Goal: Transaction & Acquisition: Purchase product/service

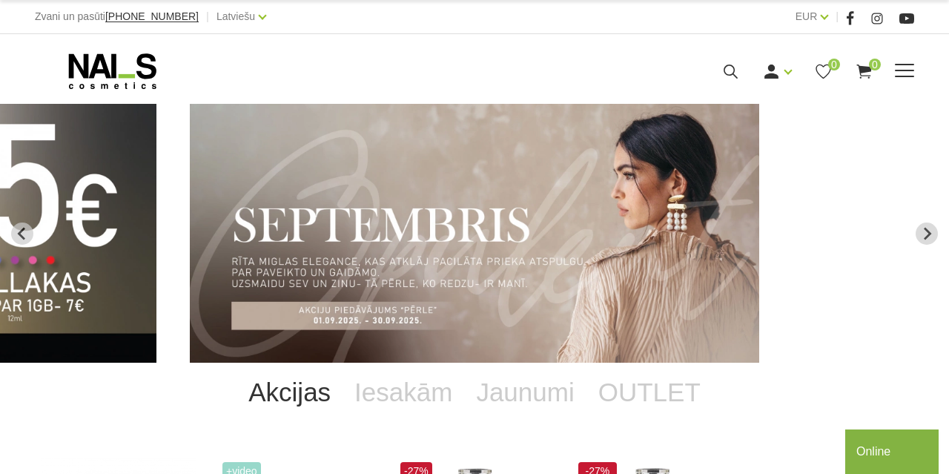
click at [829, 70] on icon at bounding box center [823, 71] width 19 height 19
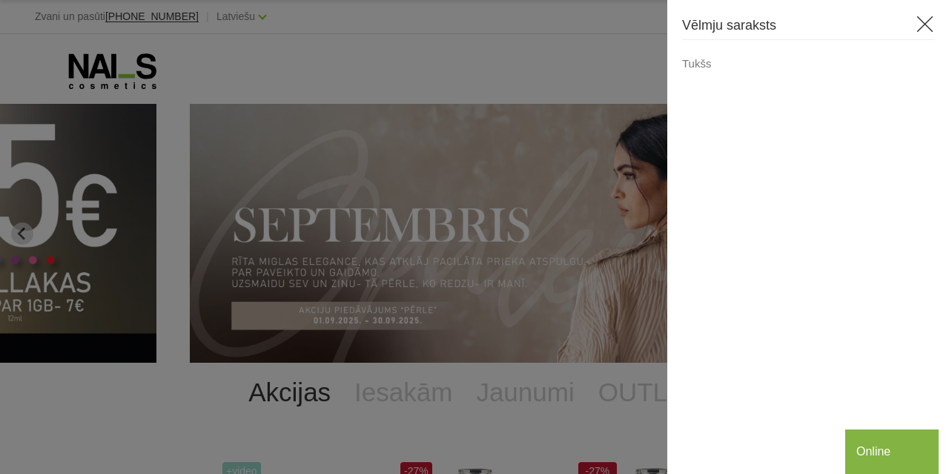
click at [929, 24] on icon at bounding box center [924, 24] width 19 height 19
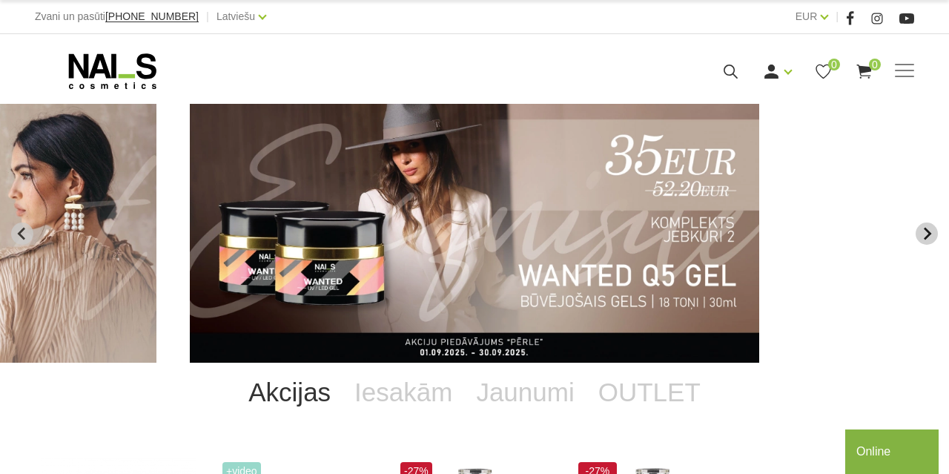
click at [926, 222] on button "Next slide" at bounding box center [926, 233] width 22 height 22
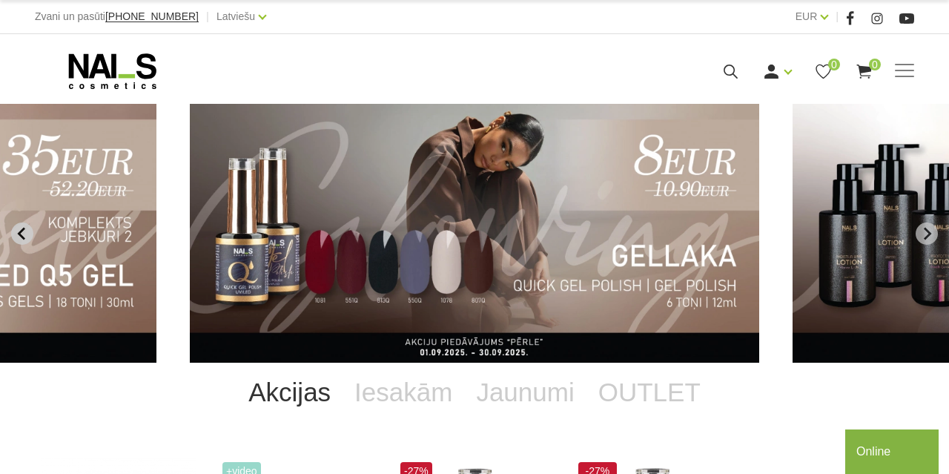
click at [26, 225] on button "Previous slide" at bounding box center [22, 233] width 22 height 22
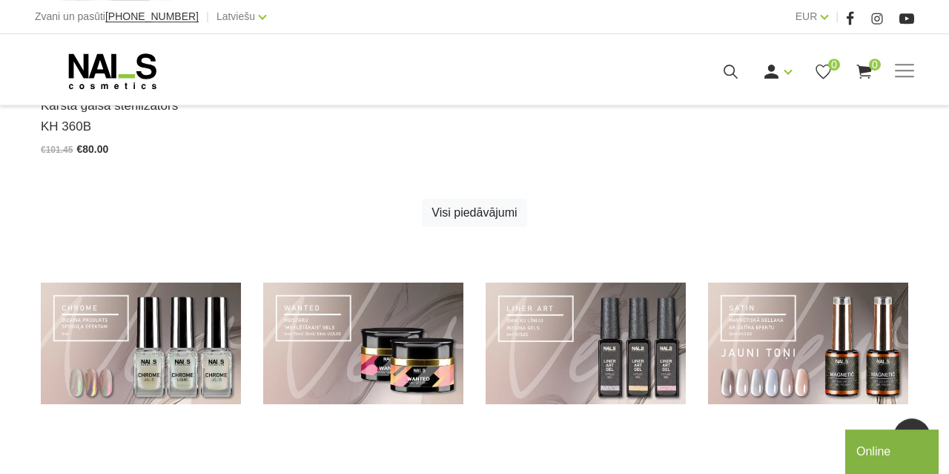
scroll to position [937, 0]
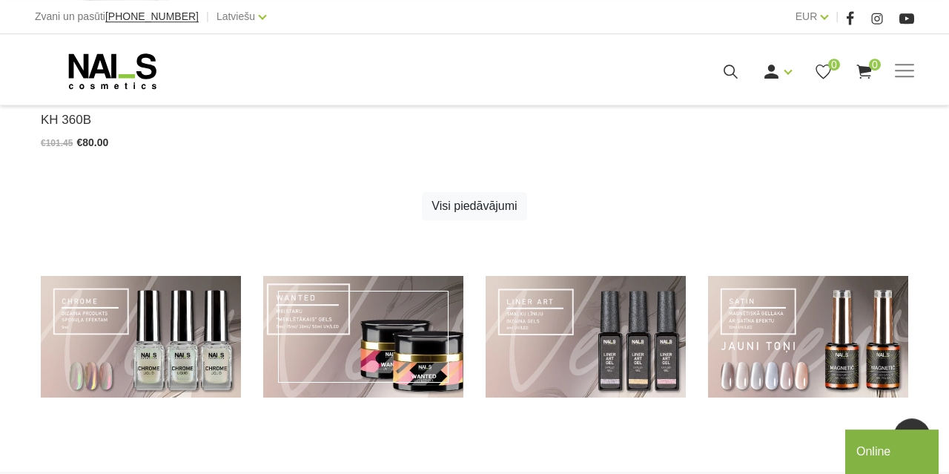
click at [385, 333] on link at bounding box center [363, 337] width 200 height 122
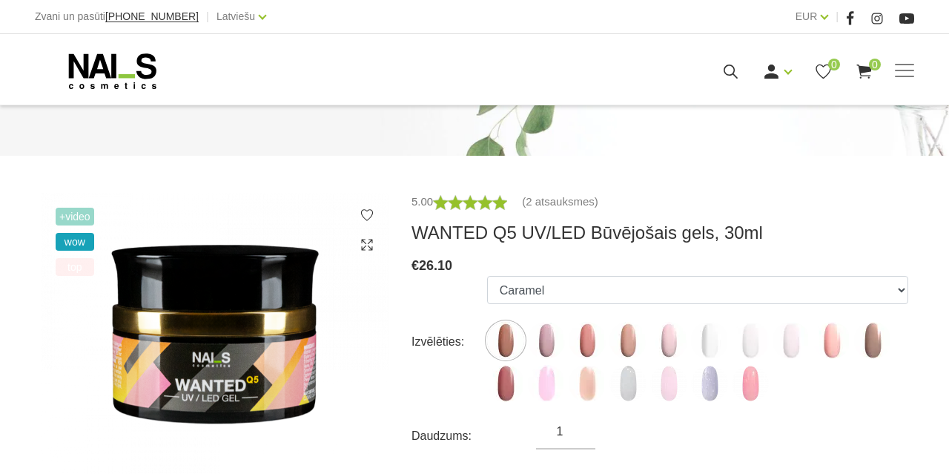
scroll to position [124, 0]
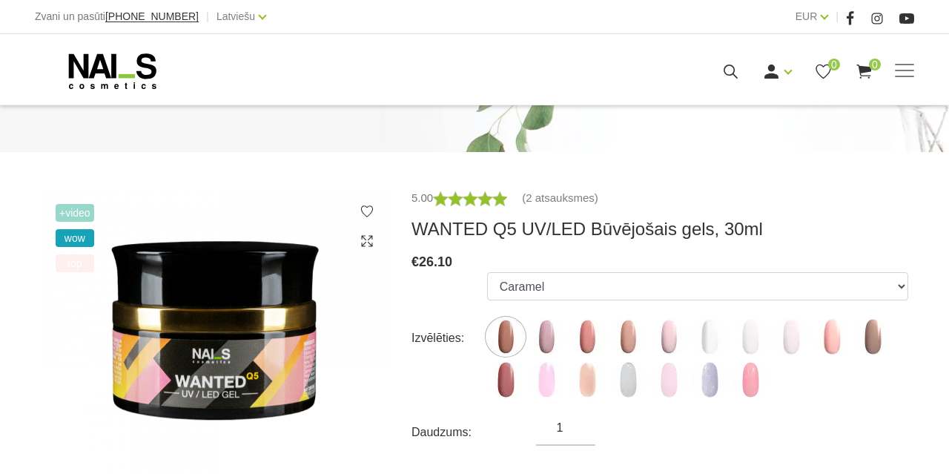
click at [589, 348] on img at bounding box center [586, 336] width 37 height 37
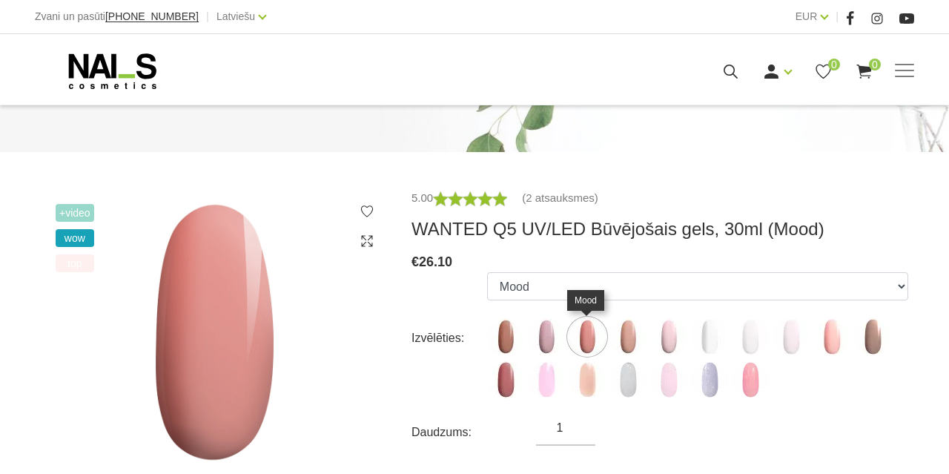
click at [626, 338] on img at bounding box center [627, 336] width 37 height 37
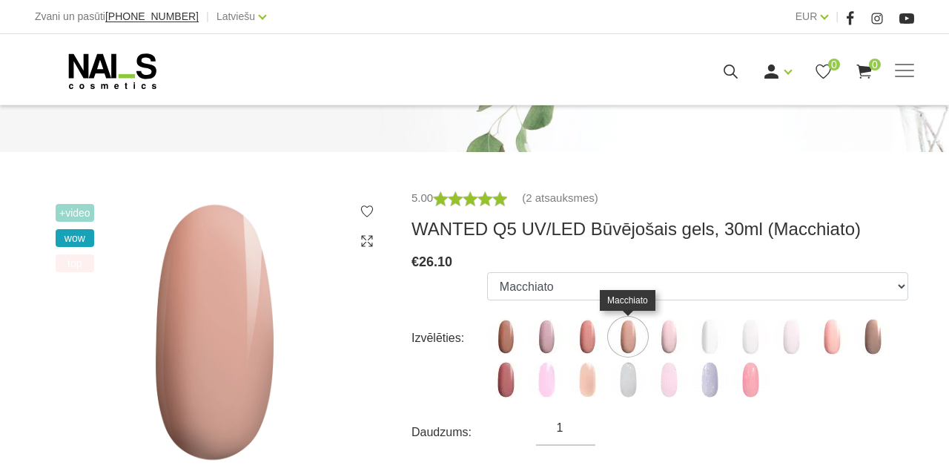
click at [584, 349] on img at bounding box center [586, 336] width 37 height 37
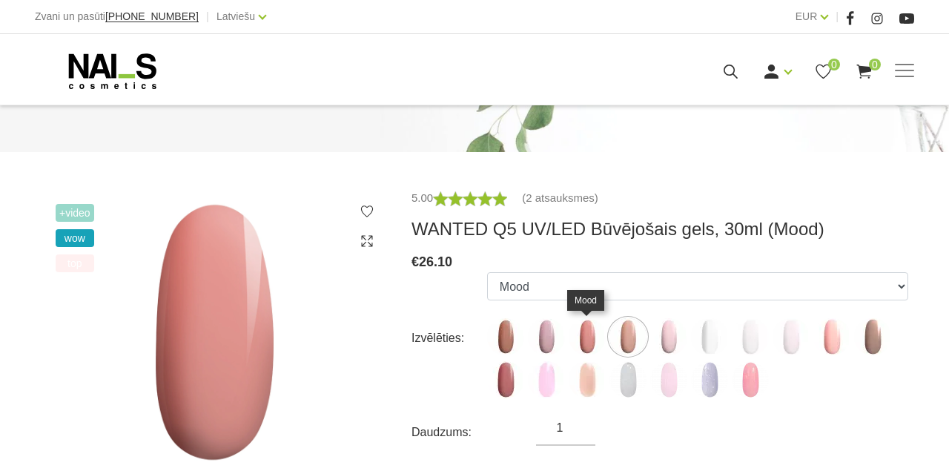
click at [502, 385] on img at bounding box center [505, 379] width 37 height 37
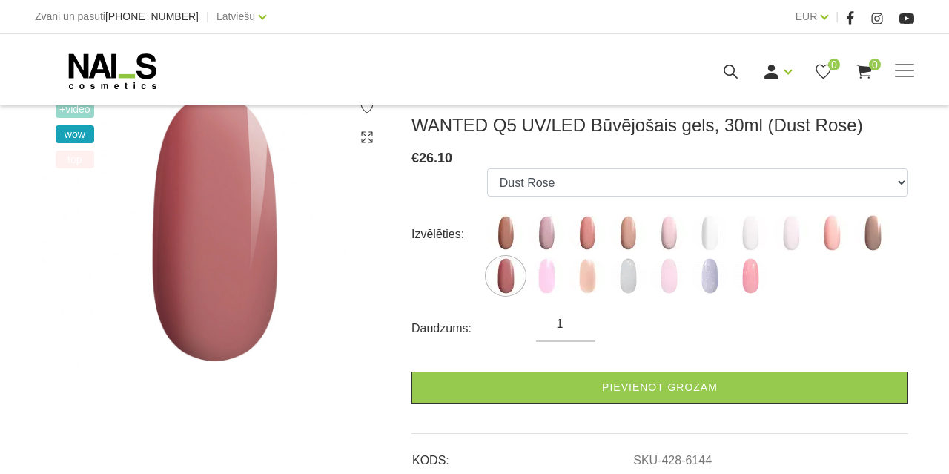
scroll to position [230, 0]
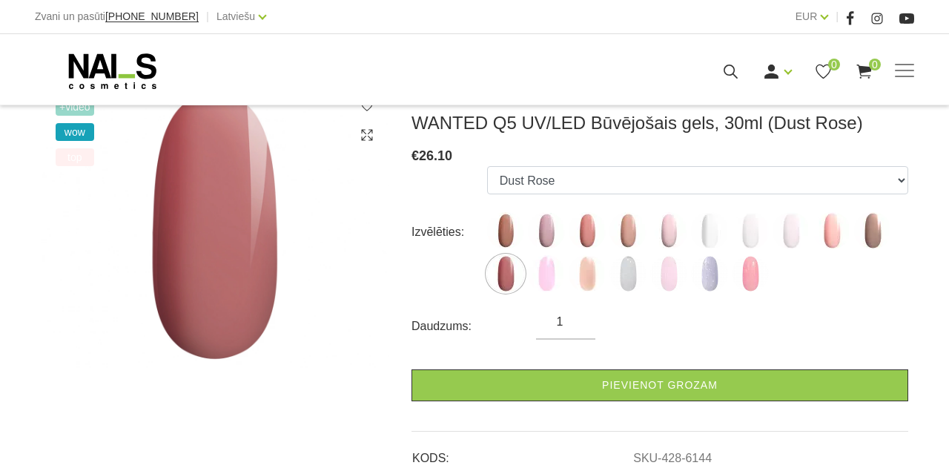
click at [754, 285] on img at bounding box center [749, 273] width 37 height 37
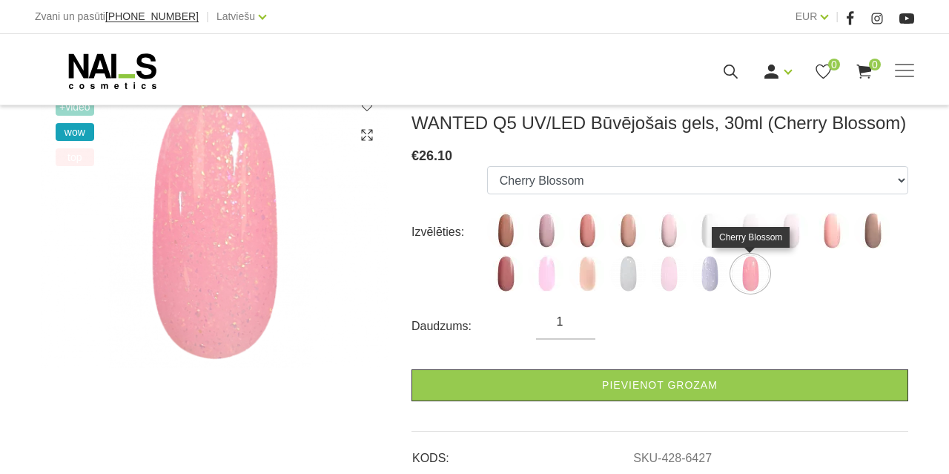
click at [496, 279] on img at bounding box center [505, 273] width 37 height 37
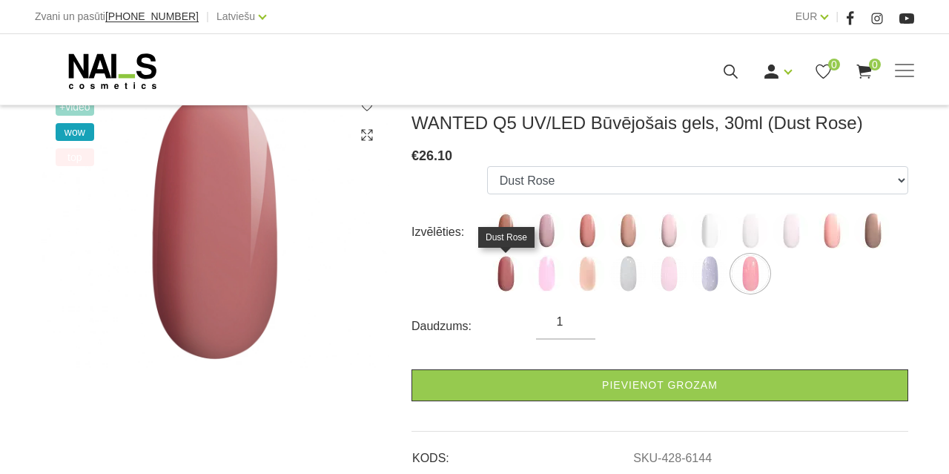
click at [831, 237] on img at bounding box center [831, 230] width 37 height 37
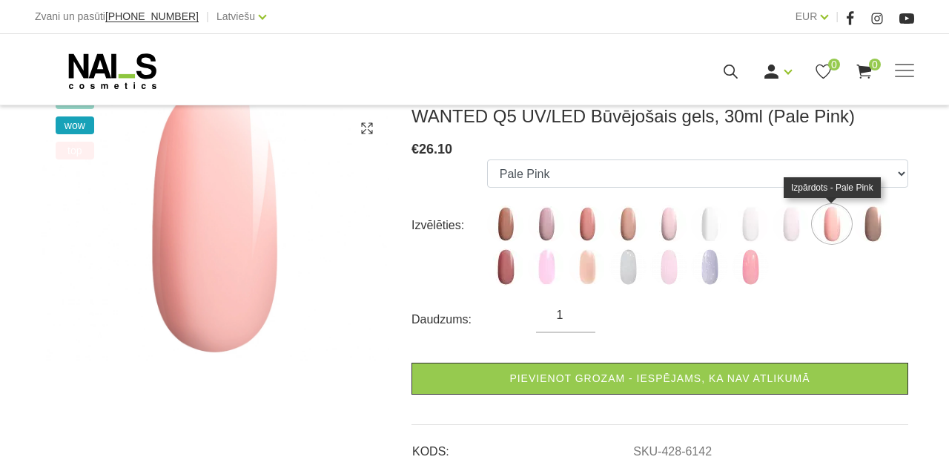
scroll to position [239, 0]
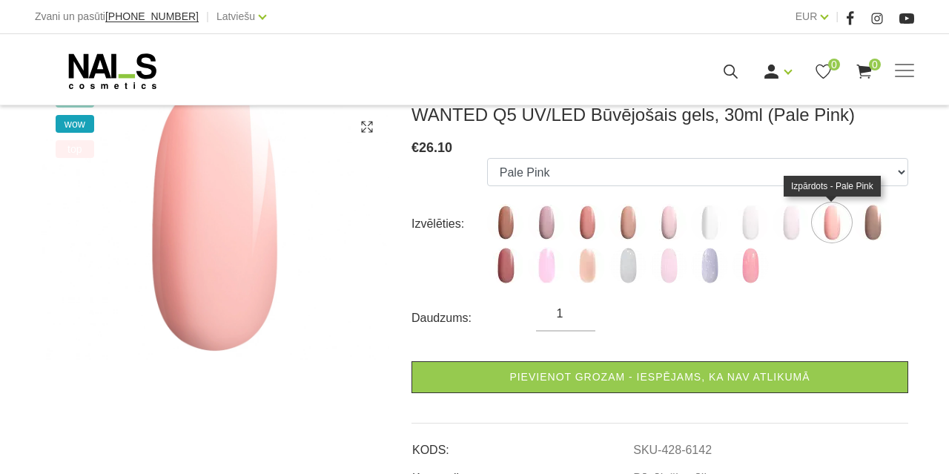
click at [625, 220] on img at bounding box center [627, 222] width 37 height 37
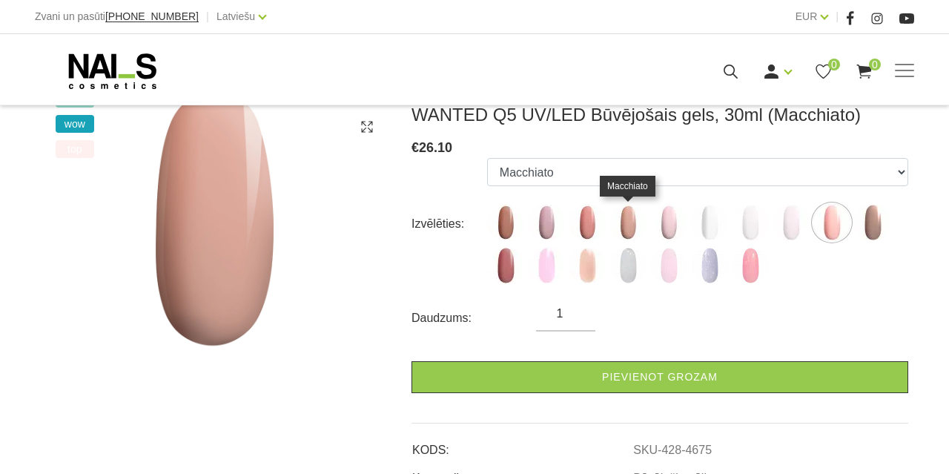
click at [665, 216] on img at bounding box center [668, 222] width 37 height 37
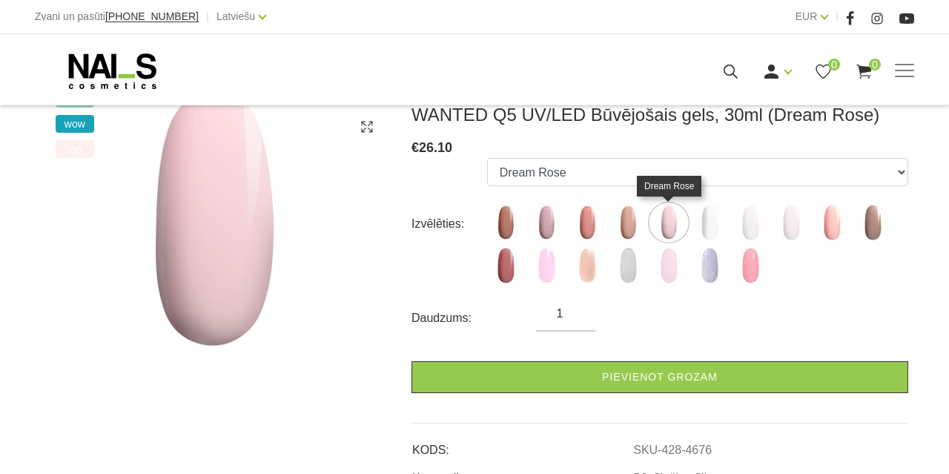
click at [793, 225] on img at bounding box center [790, 222] width 37 height 37
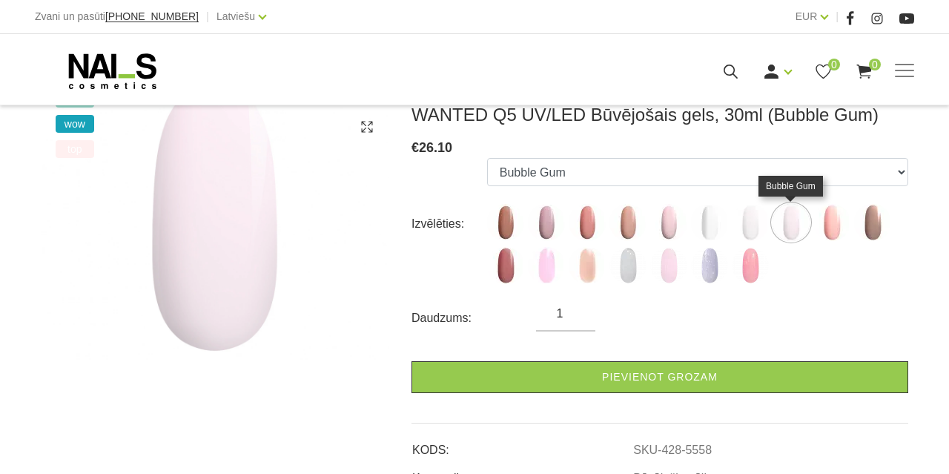
click at [541, 263] on img at bounding box center [546, 265] width 37 height 37
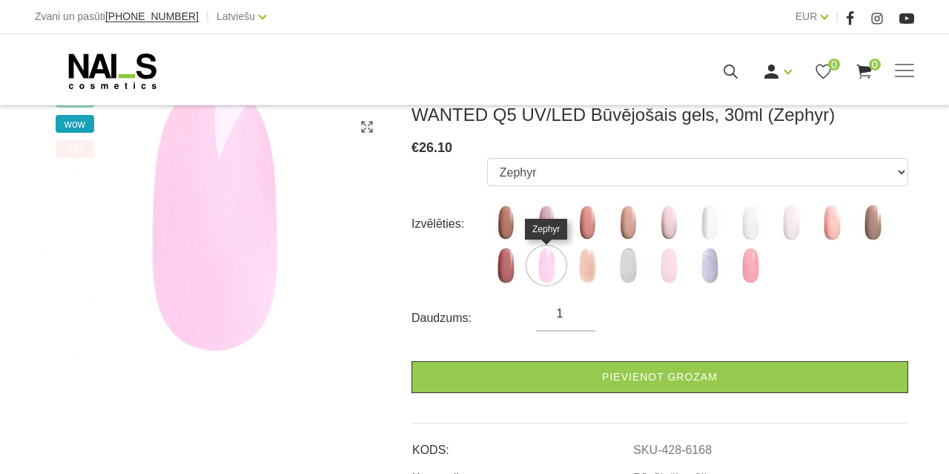
click at [672, 272] on img at bounding box center [668, 265] width 37 height 37
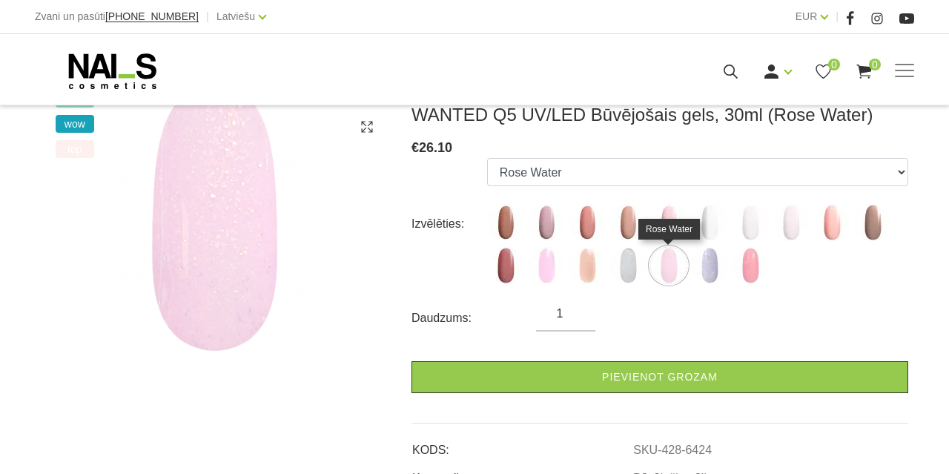
click at [545, 219] on img at bounding box center [546, 222] width 37 height 37
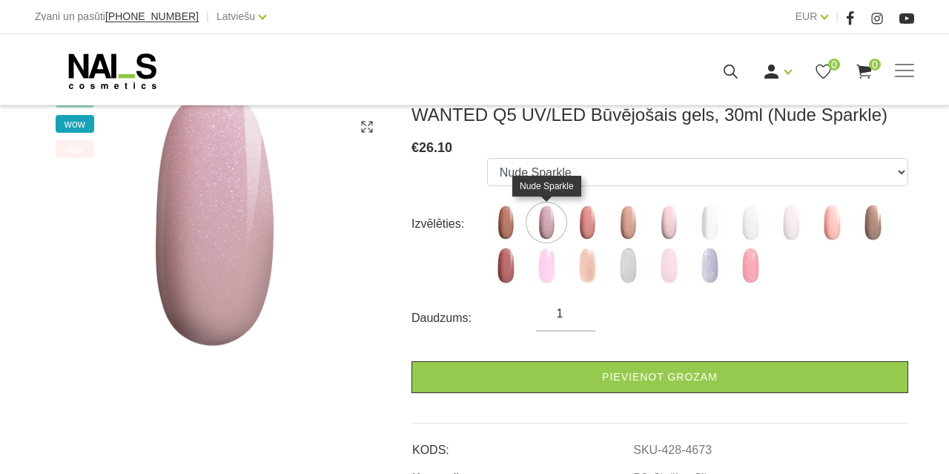
click at [510, 222] on img at bounding box center [505, 222] width 37 height 37
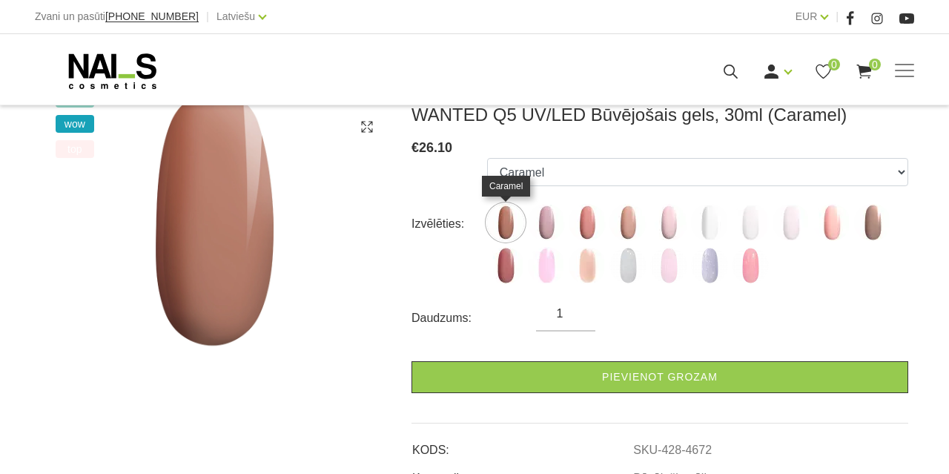
click at [591, 226] on img at bounding box center [586, 222] width 37 height 37
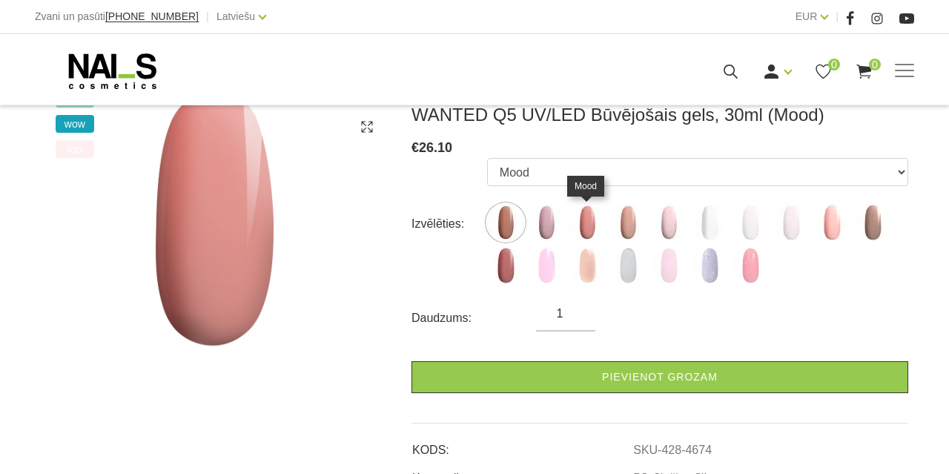
click at [502, 265] on img at bounding box center [505, 265] width 37 height 37
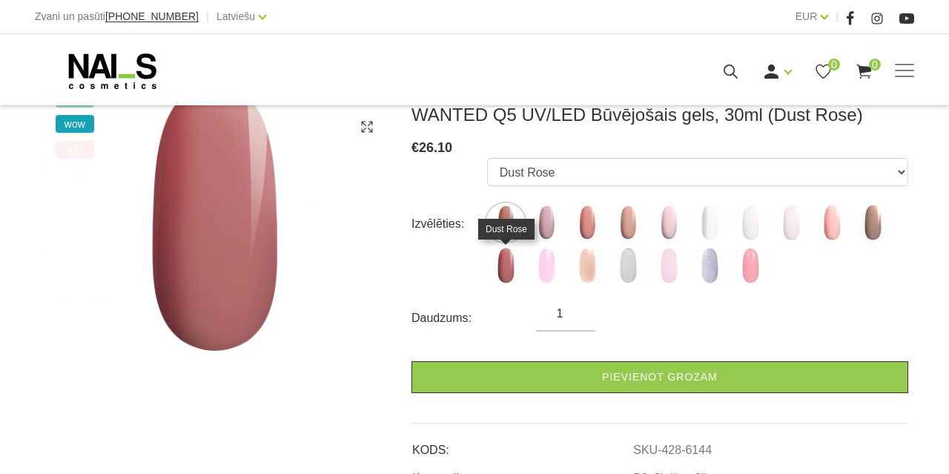
click at [591, 224] on img at bounding box center [586, 222] width 37 height 37
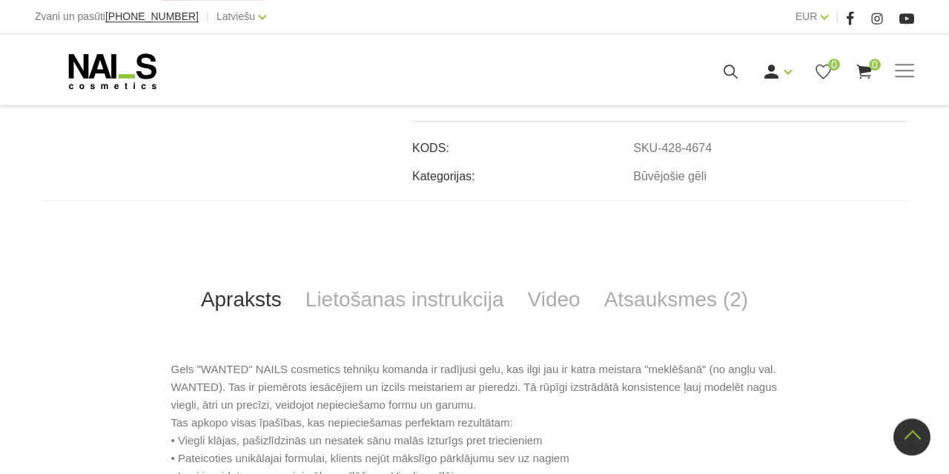
scroll to position [539, 0]
click at [543, 287] on link "Video" at bounding box center [554, 300] width 76 height 49
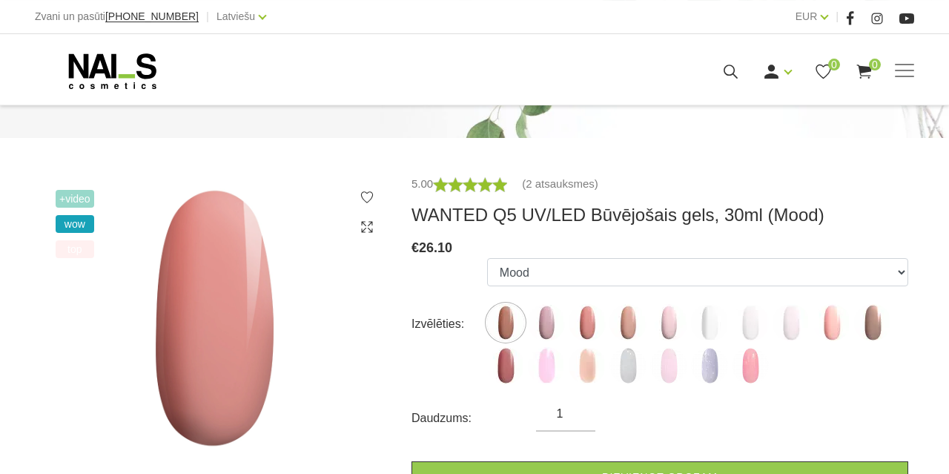
scroll to position [140, 0]
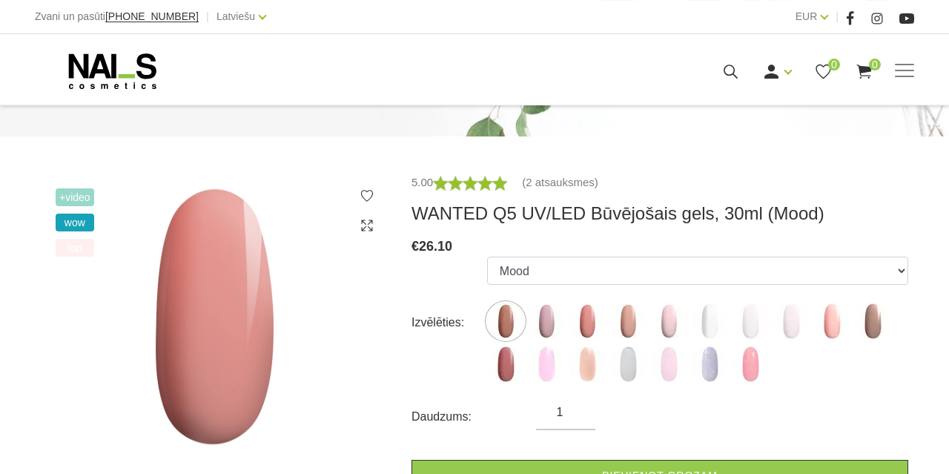
click at [588, 323] on img at bounding box center [586, 320] width 37 height 37
click at [589, 324] on img at bounding box center [586, 320] width 37 height 37
click at [500, 322] on img at bounding box center [505, 320] width 37 height 37
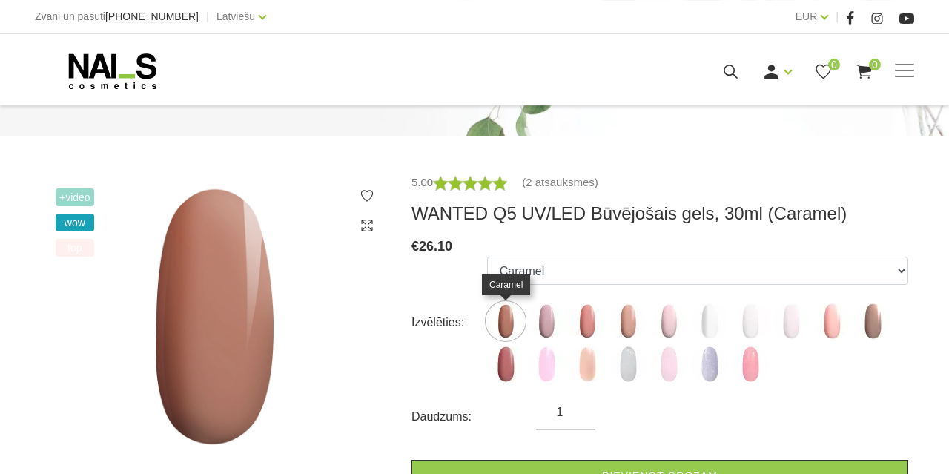
click at [543, 317] on img at bounding box center [546, 320] width 37 height 37
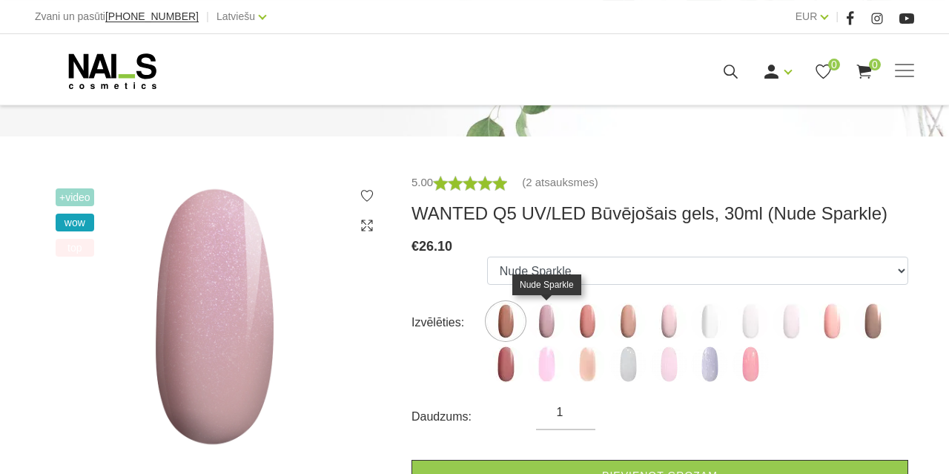
click at [511, 363] on img at bounding box center [505, 363] width 37 height 37
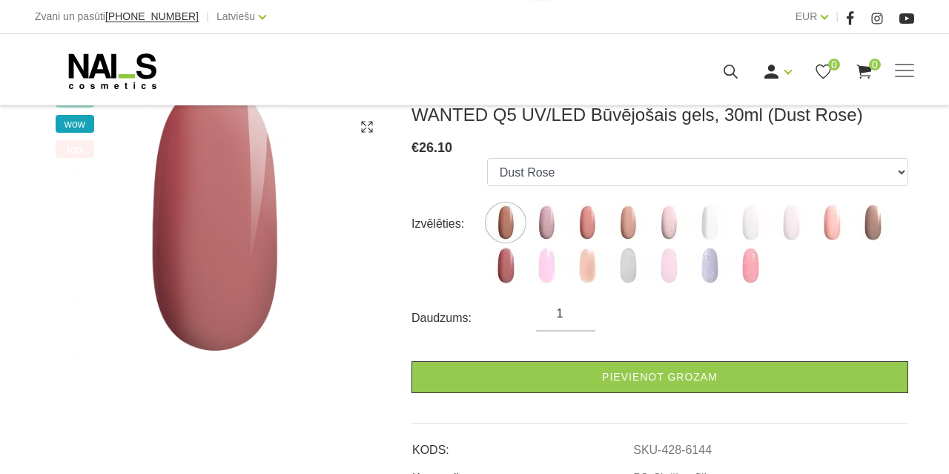
scroll to position [245, 0]
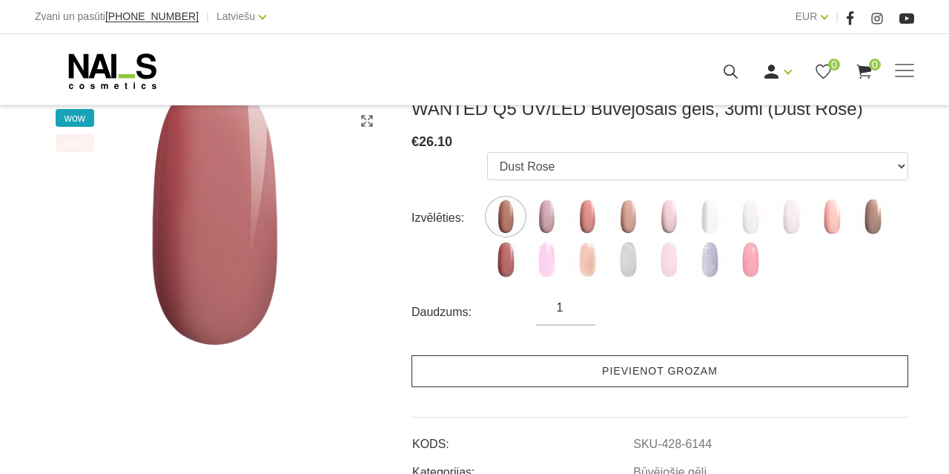
click at [713, 371] on link "Pievienot grozam" at bounding box center [659, 371] width 497 height 32
click at [720, 374] on link "Pievienot grozam" at bounding box center [659, 371] width 497 height 32
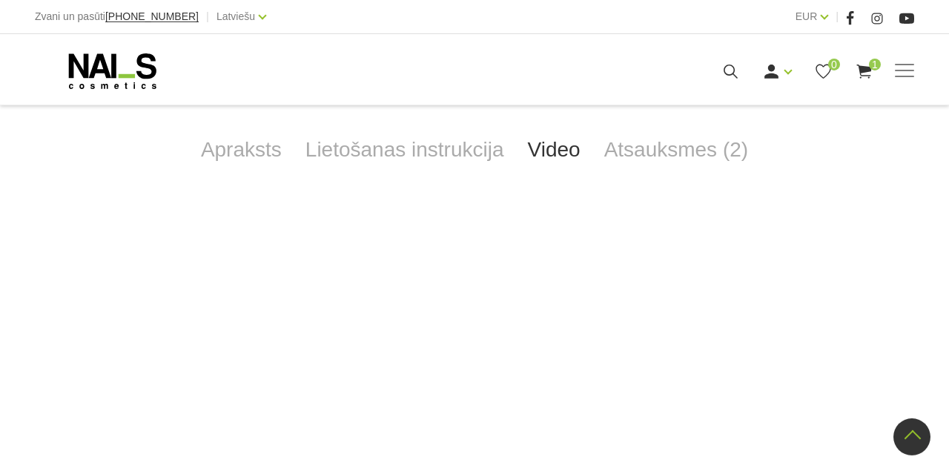
scroll to position [700, 0]
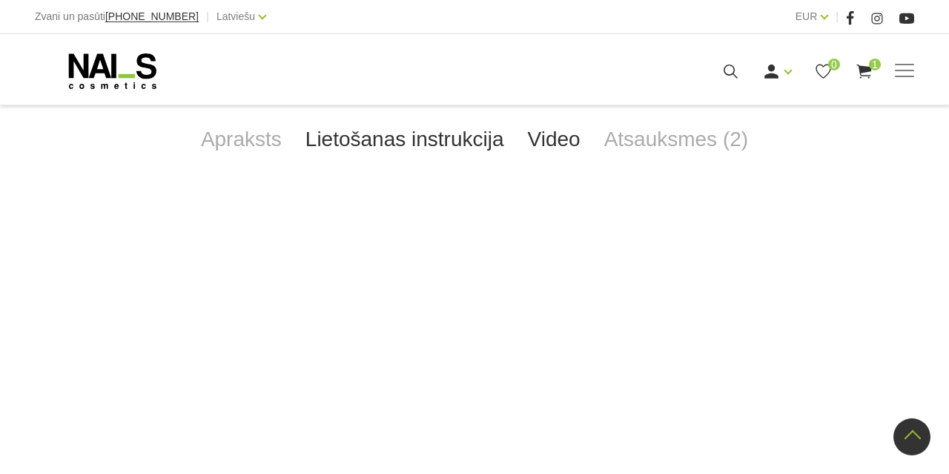
click at [399, 133] on link "Lietošanas instrukcija" at bounding box center [404, 139] width 222 height 49
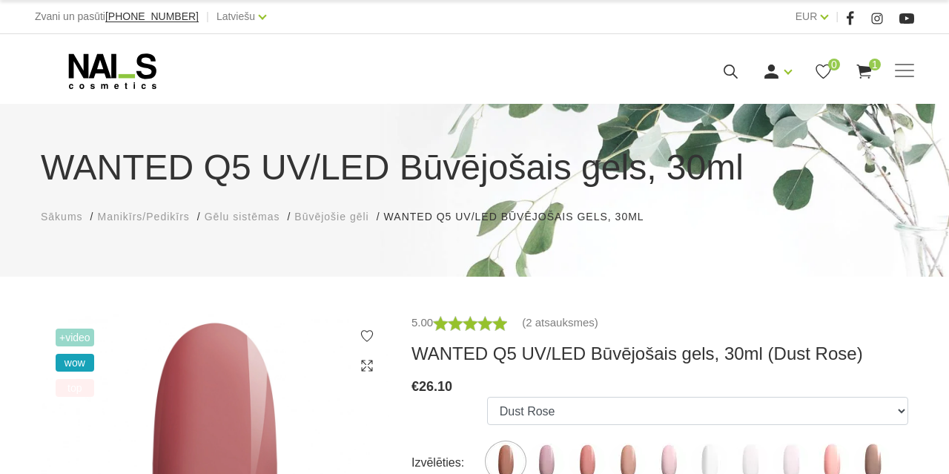
scroll to position [0, 0]
click at [788, 457] on img at bounding box center [790, 460] width 37 height 37
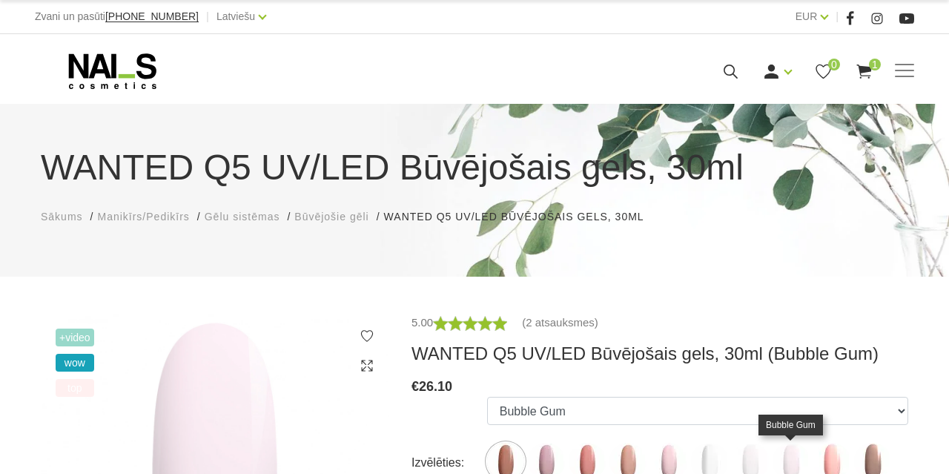
click at [831, 456] on img at bounding box center [831, 460] width 37 height 37
select select "6142"
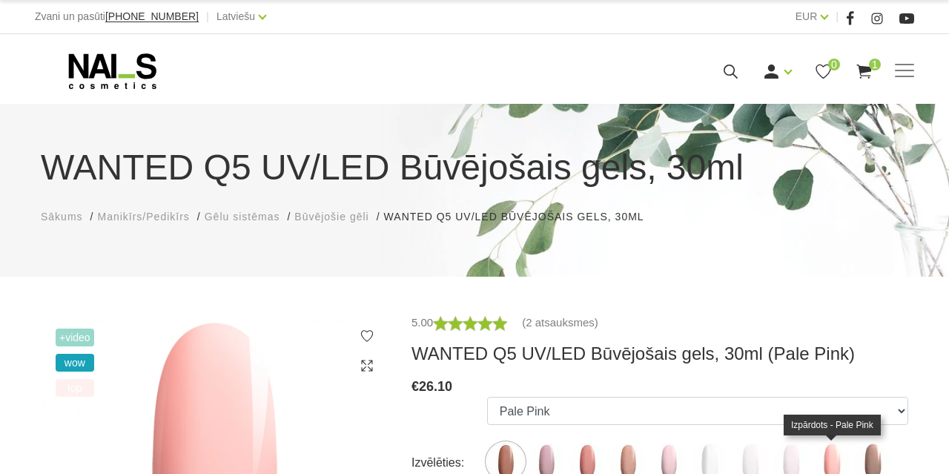
click at [339, 220] on span "Būvējošie gēli" at bounding box center [331, 216] width 74 height 12
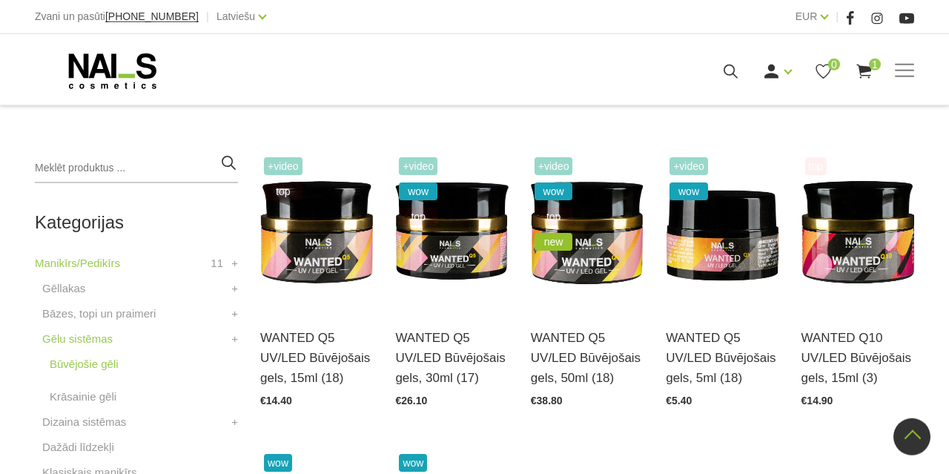
scroll to position [307, 0]
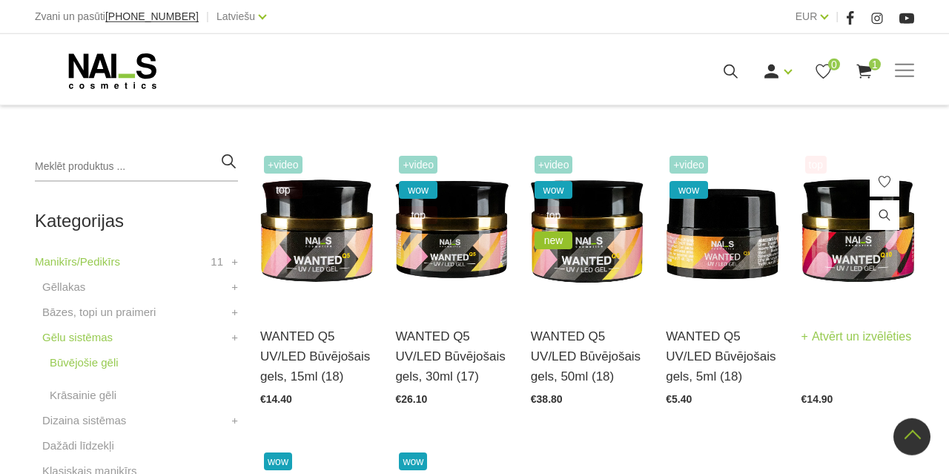
click at [852, 351] on link "WANTED Q10 UV/LED Būvējošais gels, 15ml (3)" at bounding box center [857, 320] width 113 height 61
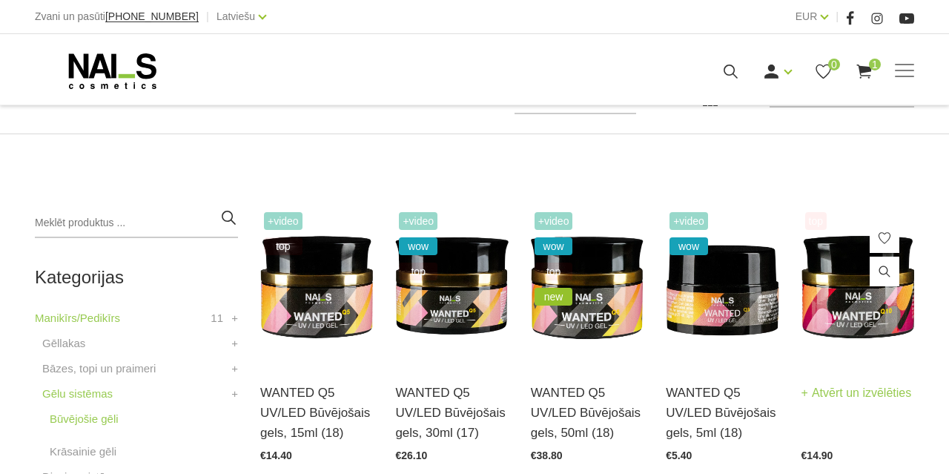
scroll to position [252, 0]
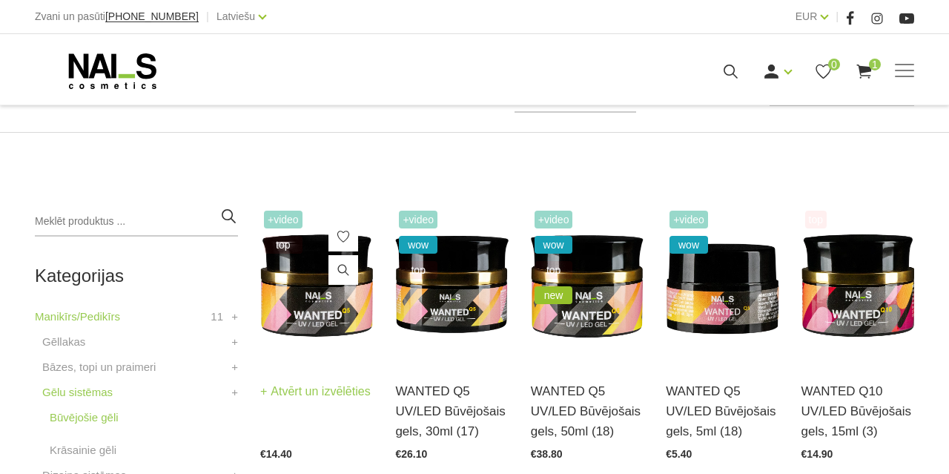
click at [294, 405] on link "WANTED Q5 UV/LED Būvējošais gels, 15ml (18)" at bounding box center [316, 375] width 113 height 61
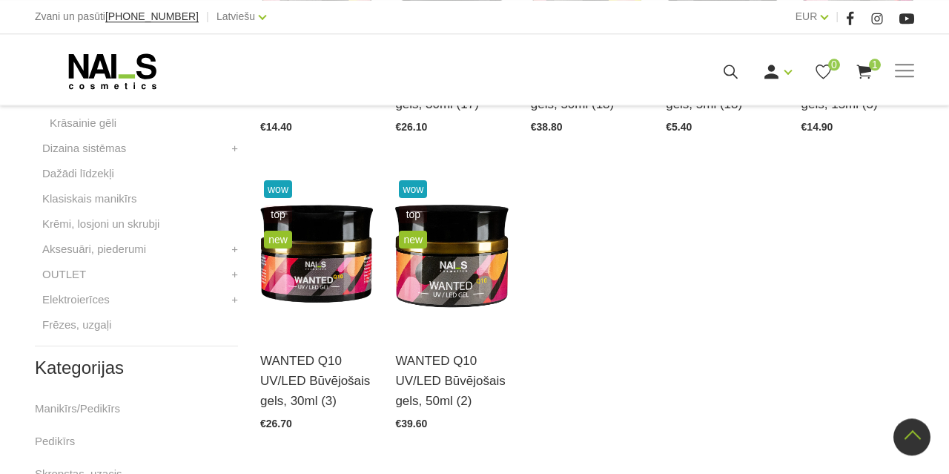
scroll to position [588, 0]
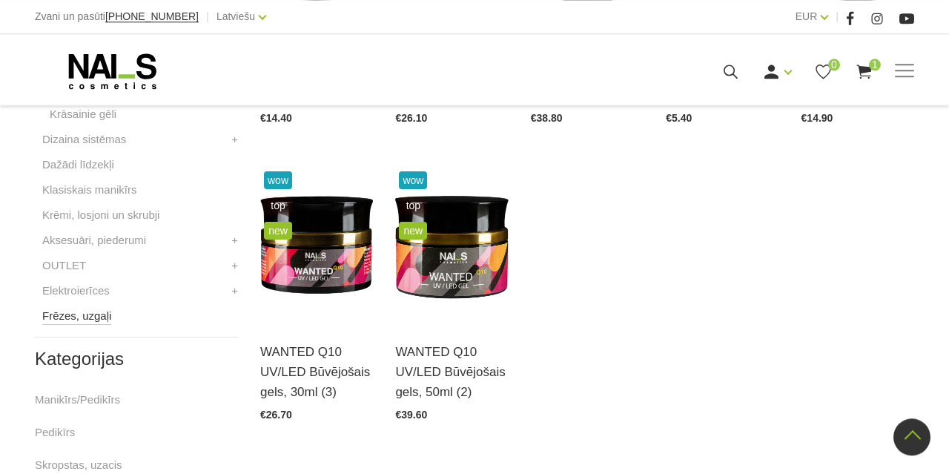
click at [84, 319] on link "Frēzes, uzgaļi" at bounding box center [76, 316] width 69 height 18
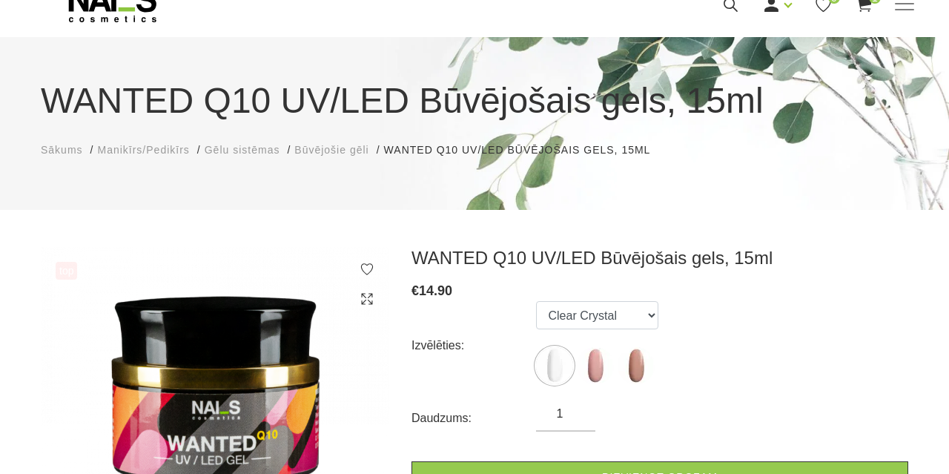
scroll to position [70, 0]
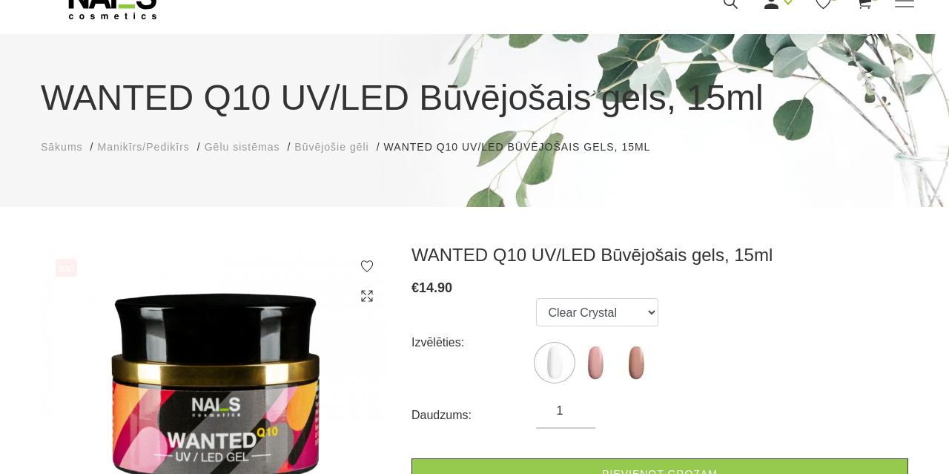
click at [591, 366] on img at bounding box center [595, 362] width 37 height 37
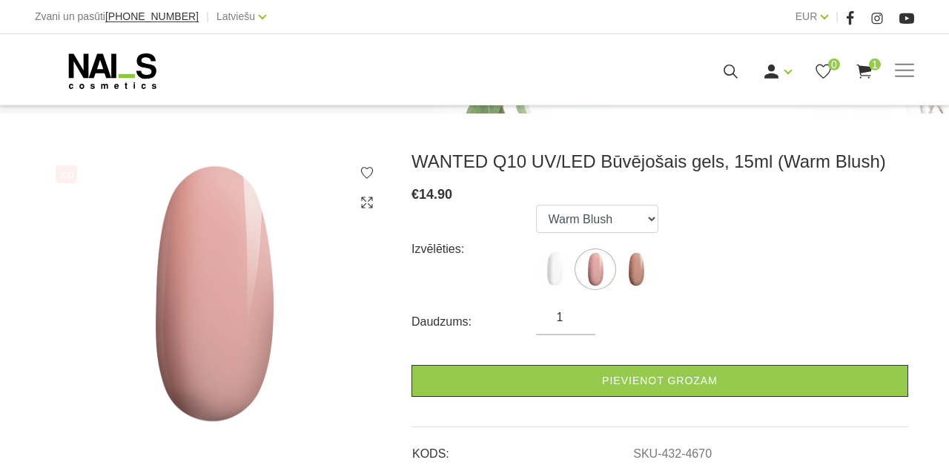
scroll to position [160, 0]
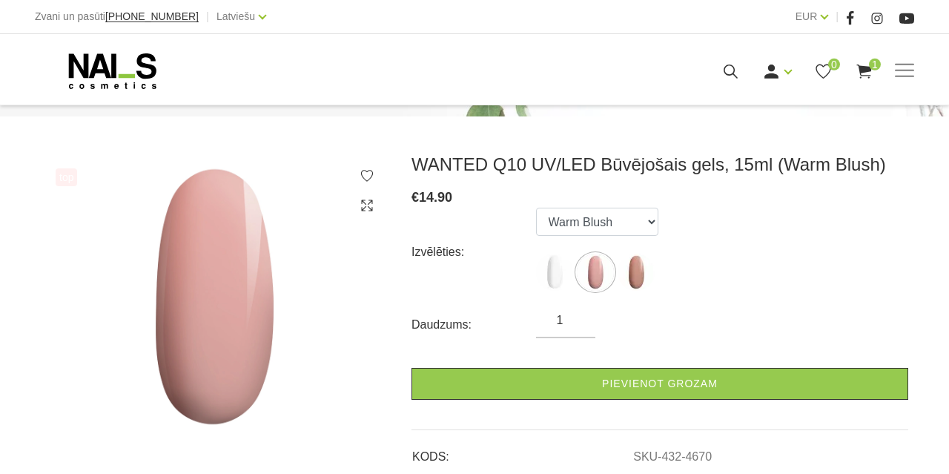
click at [638, 268] on img at bounding box center [635, 271] width 37 height 37
select select "4671"
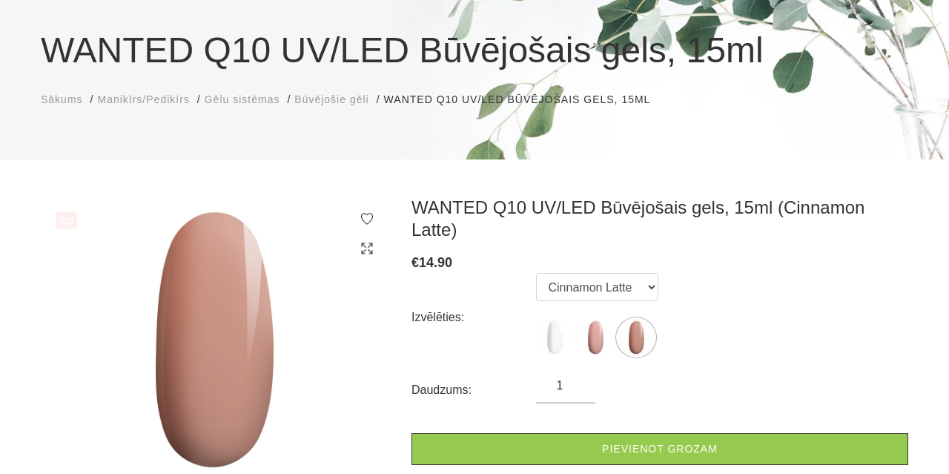
scroll to position [0, 0]
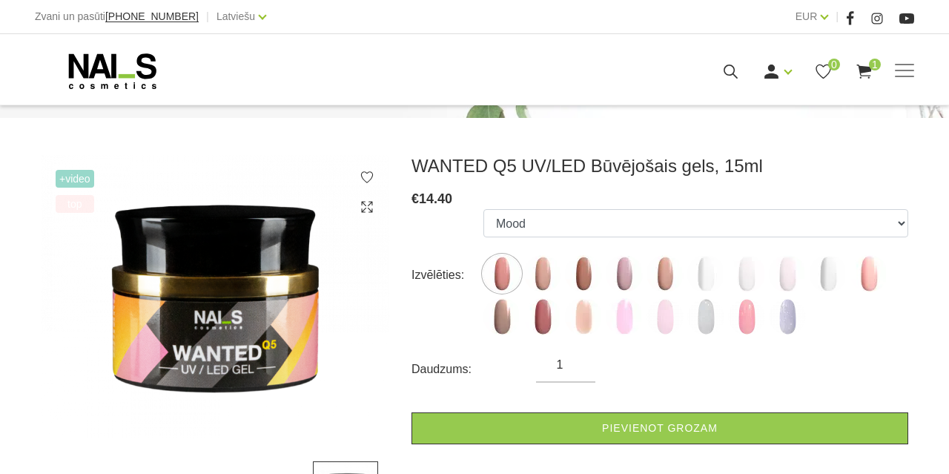
scroll to position [167, 0]
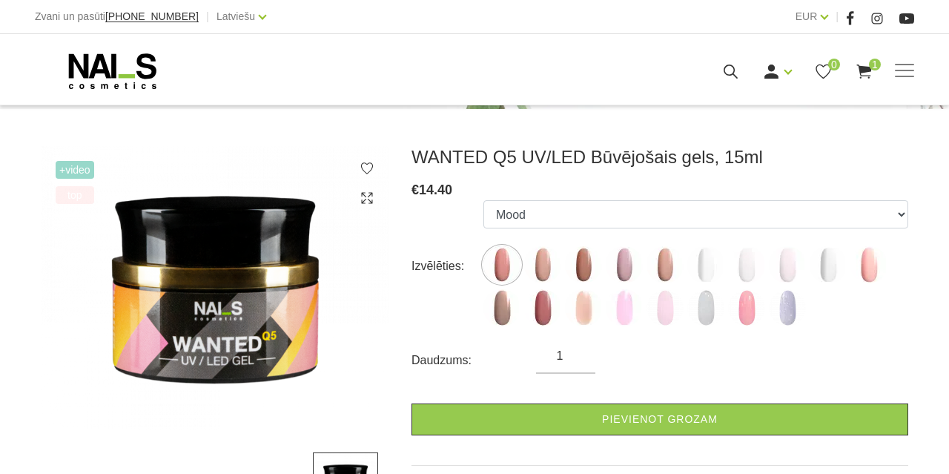
click at [537, 314] on img at bounding box center [542, 307] width 37 height 37
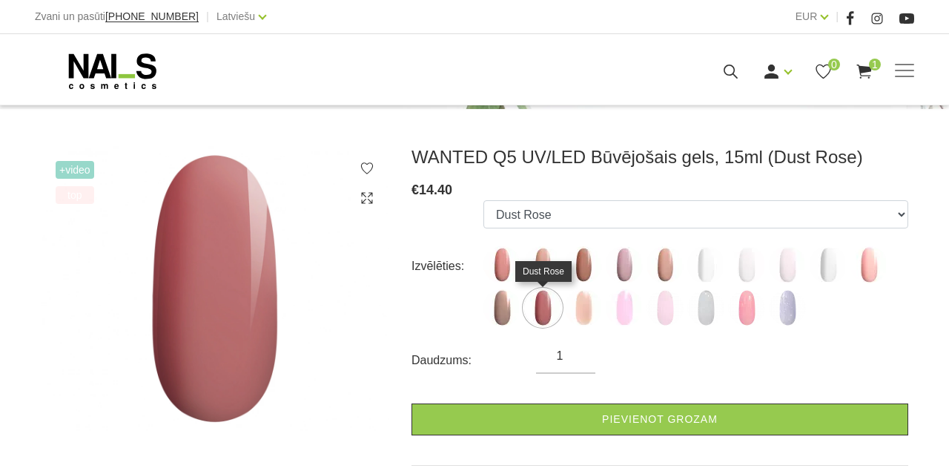
click at [577, 264] on img at bounding box center [583, 264] width 37 height 37
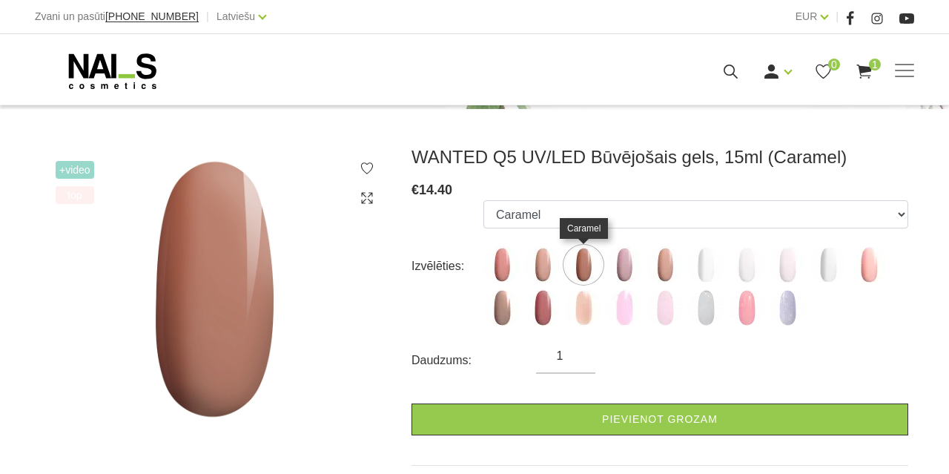
click at [623, 265] on img at bounding box center [623, 264] width 37 height 37
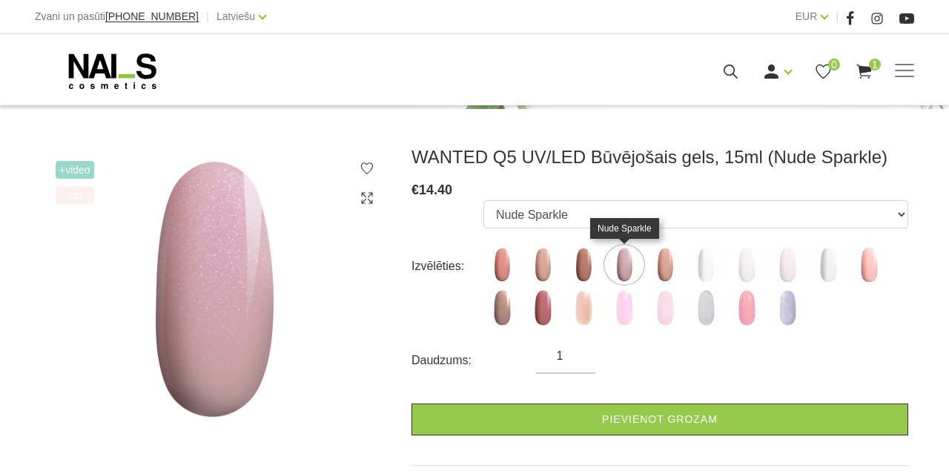
click at [658, 266] on img at bounding box center [664, 264] width 37 height 37
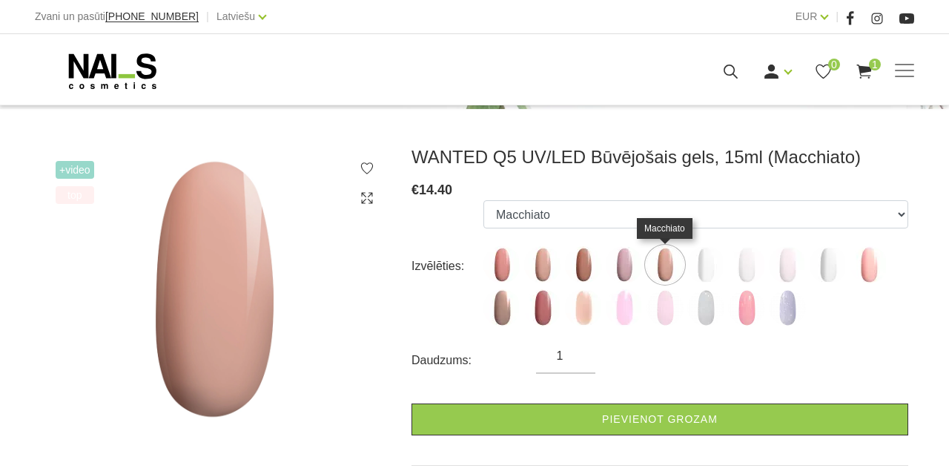
click at [868, 267] on img at bounding box center [868, 264] width 37 height 37
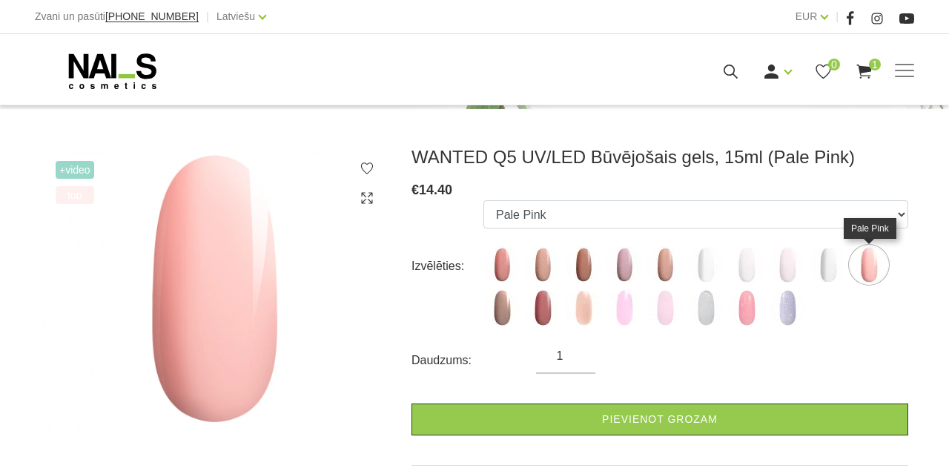
click at [748, 312] on img at bounding box center [746, 307] width 37 height 37
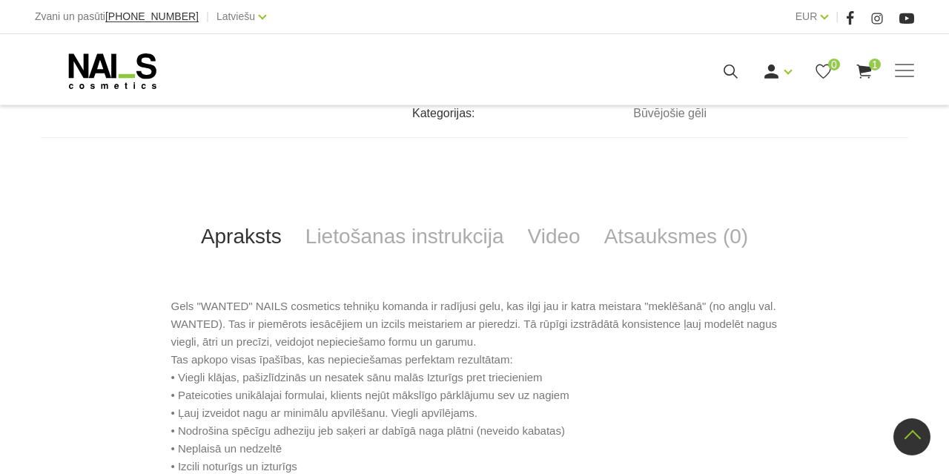
scroll to position [620, 0]
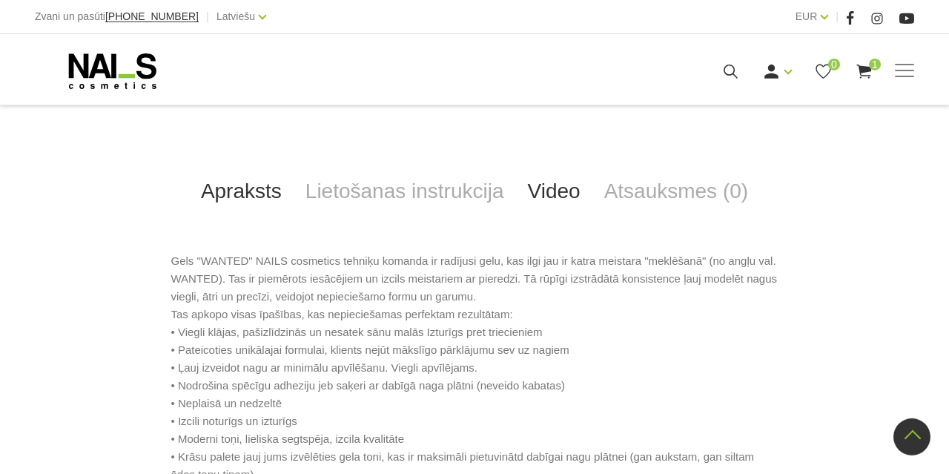
click at [555, 190] on link "Video" at bounding box center [554, 191] width 76 height 49
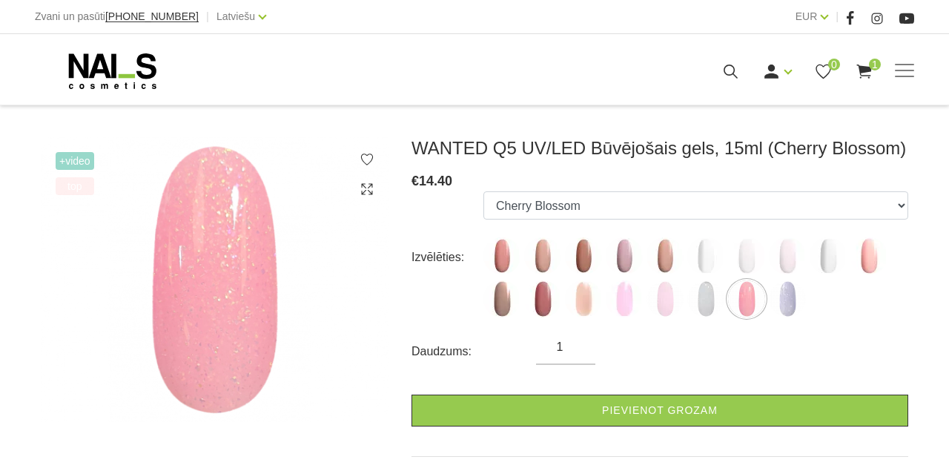
scroll to position [166, 0]
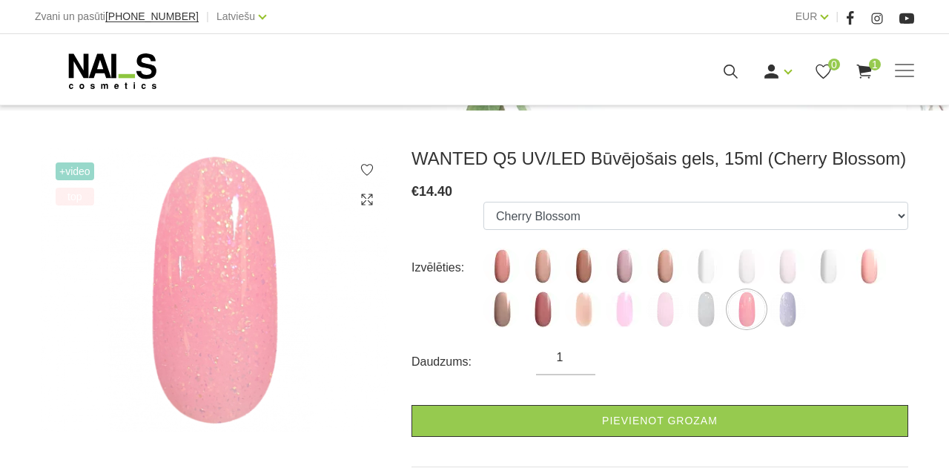
click at [581, 313] on img at bounding box center [583, 308] width 37 height 37
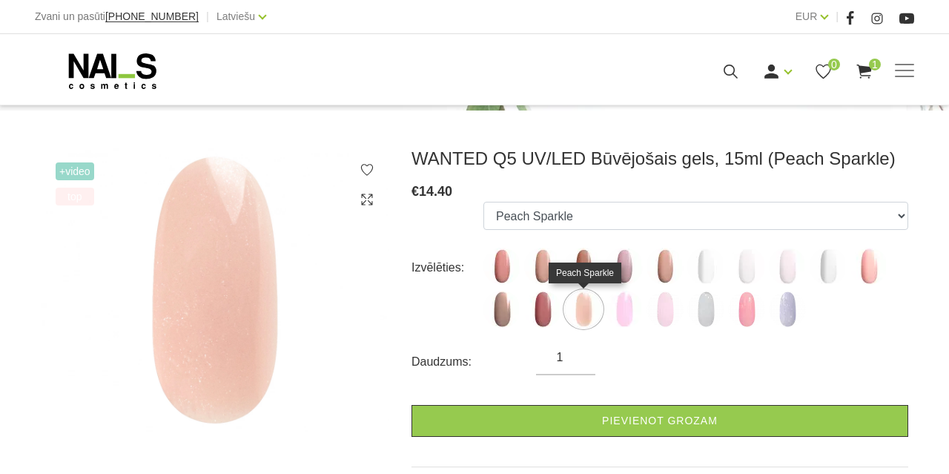
click at [662, 271] on img at bounding box center [664, 266] width 37 height 37
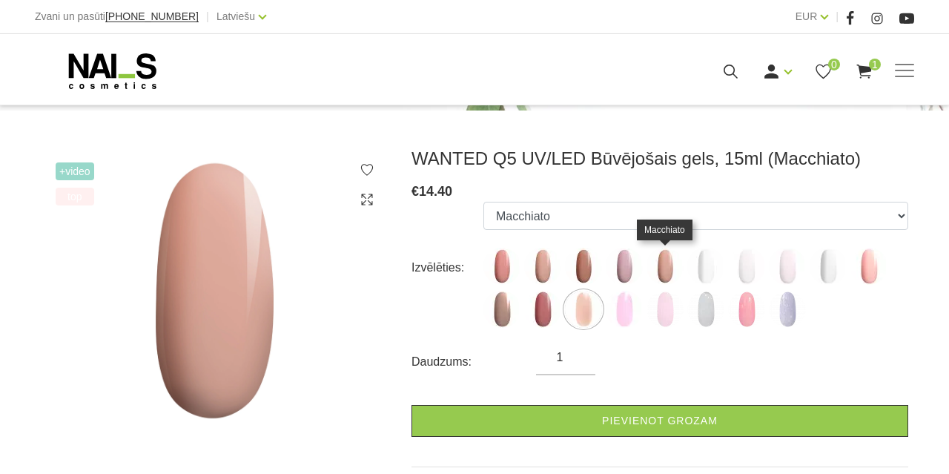
click at [542, 265] on img at bounding box center [542, 266] width 37 height 37
click at [501, 266] on img at bounding box center [501, 266] width 37 height 37
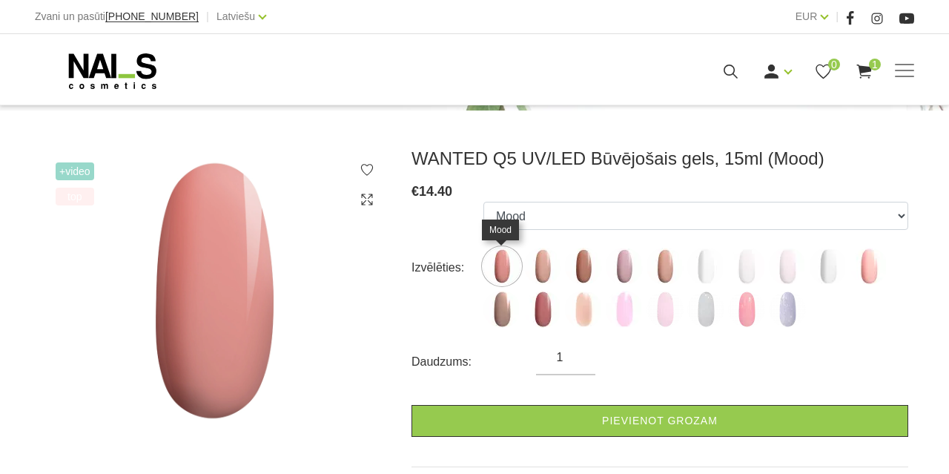
click at [585, 268] on img at bounding box center [583, 266] width 37 height 37
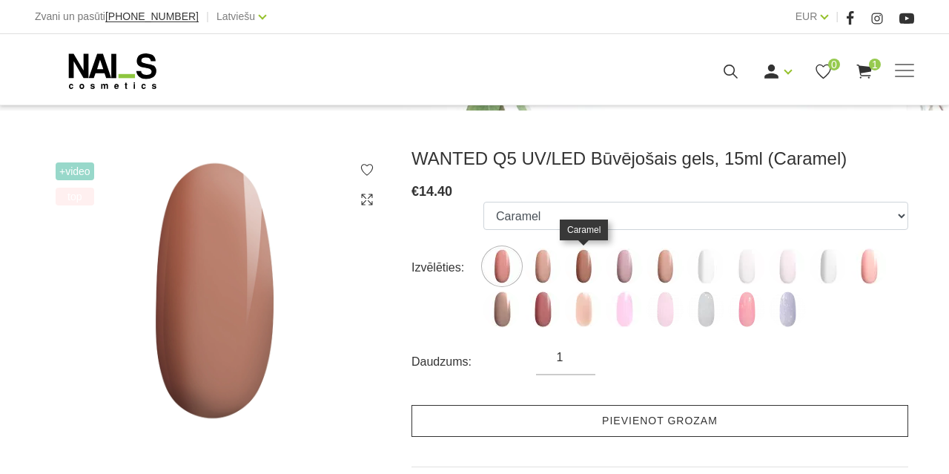
click at [711, 422] on link "Pievienot grozam" at bounding box center [659, 421] width 497 height 32
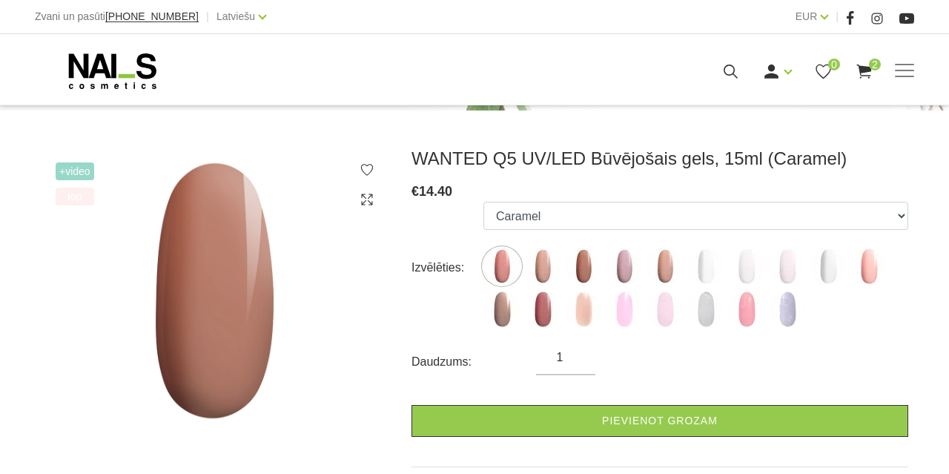
click at [537, 304] on img at bounding box center [542, 308] width 37 height 37
select select "6141"
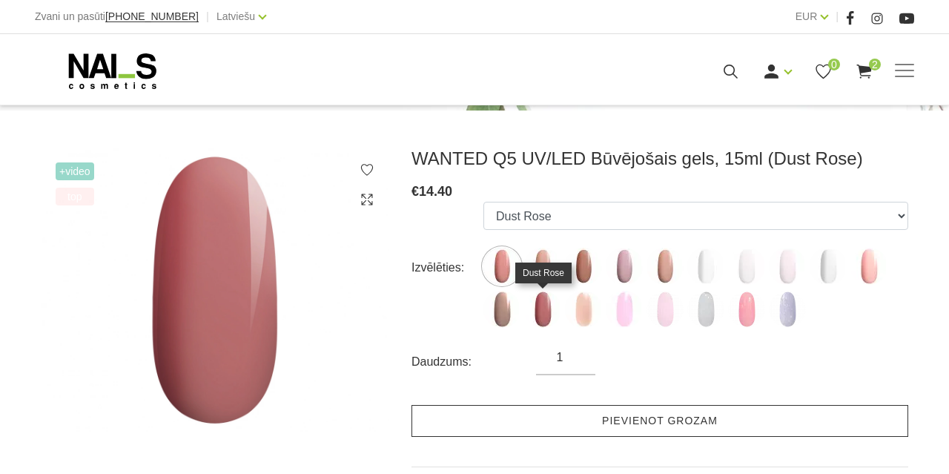
click at [657, 424] on link "Pievienot grozam" at bounding box center [659, 421] width 497 height 32
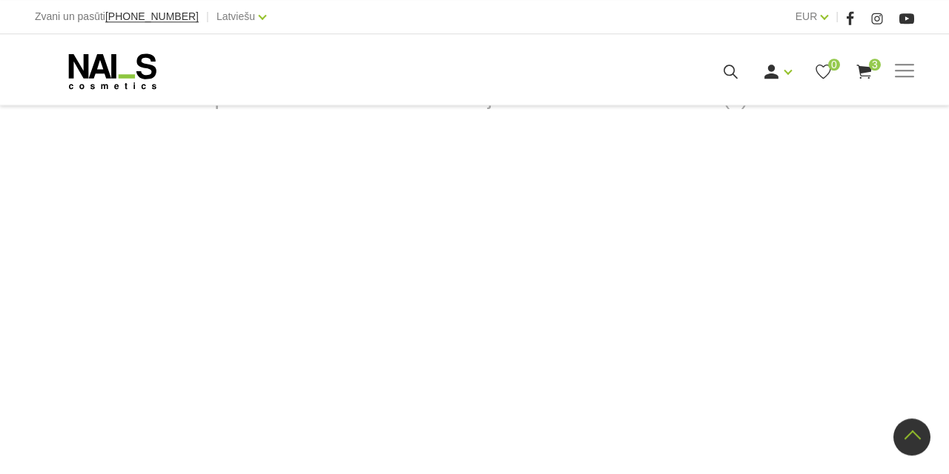
scroll to position [714, 0]
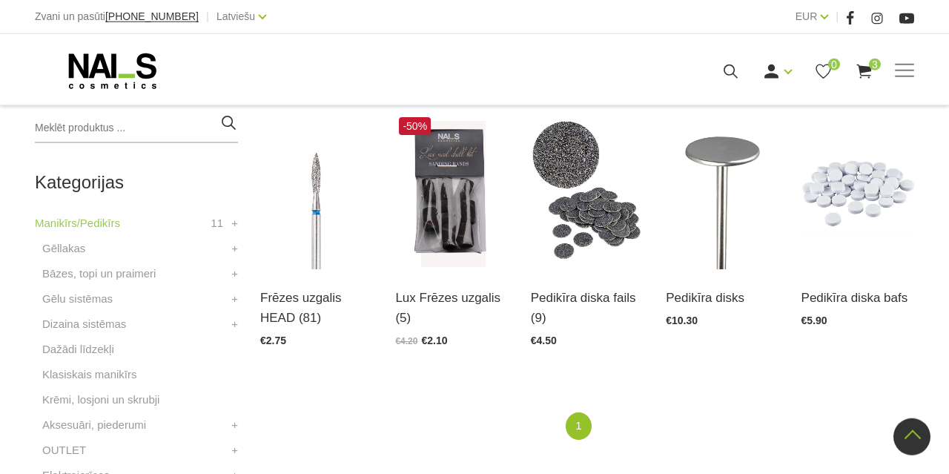
scroll to position [338, 0]
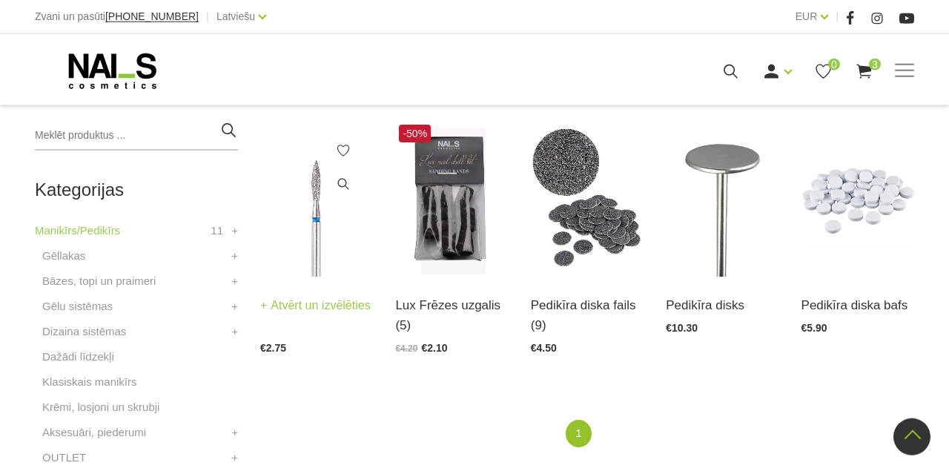
click at [311, 311] on link "Frēzes uzgalis HEAD (81)" at bounding box center [316, 290] width 113 height 40
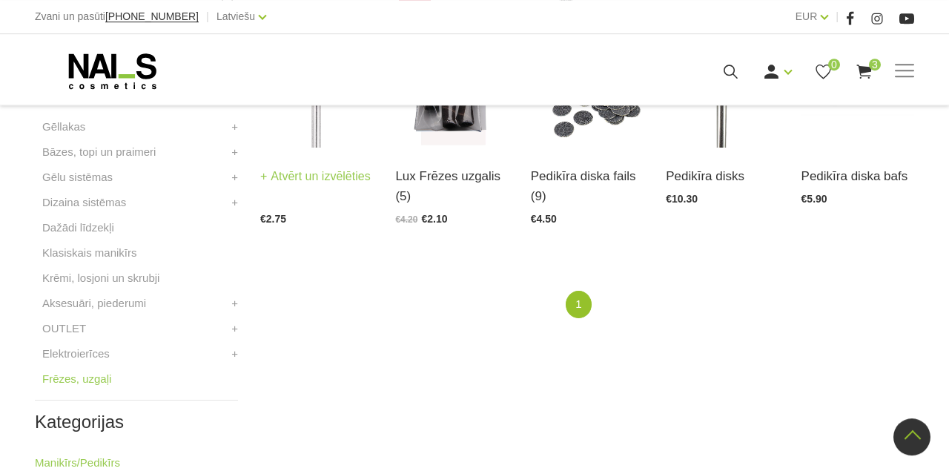
scroll to position [473, 0]
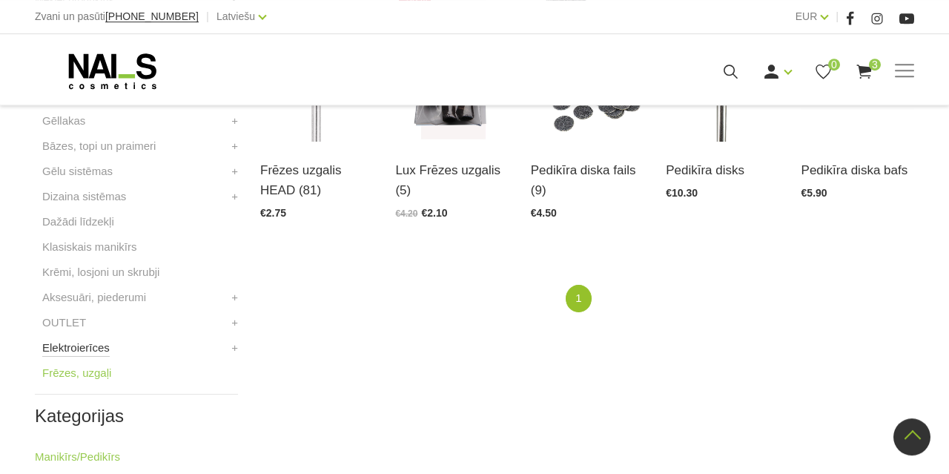
click at [78, 345] on link "Elektroierīces" at bounding box center [75, 348] width 67 height 18
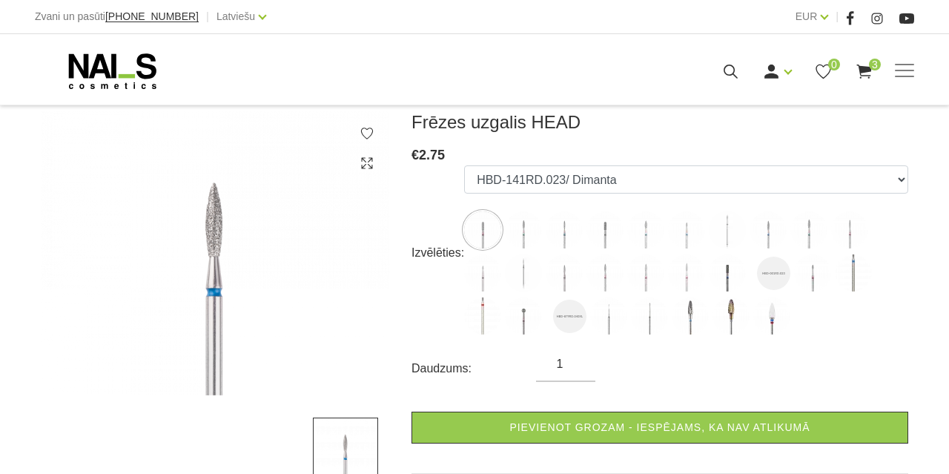
scroll to position [210, 0]
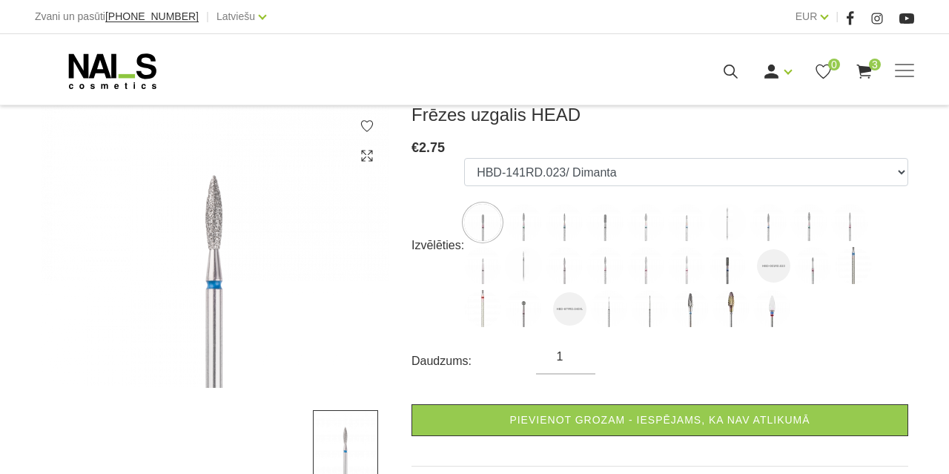
click at [471, 309] on img at bounding box center [482, 308] width 37 height 37
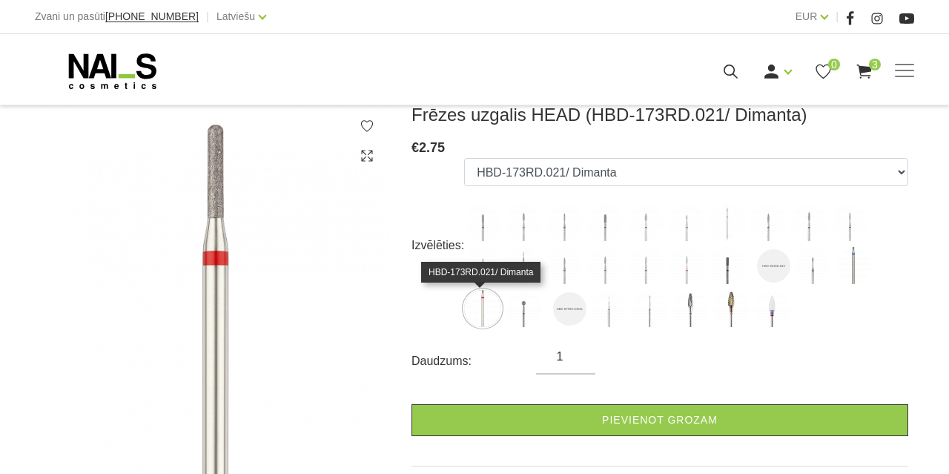
click at [769, 309] on img at bounding box center [771, 308] width 37 height 37
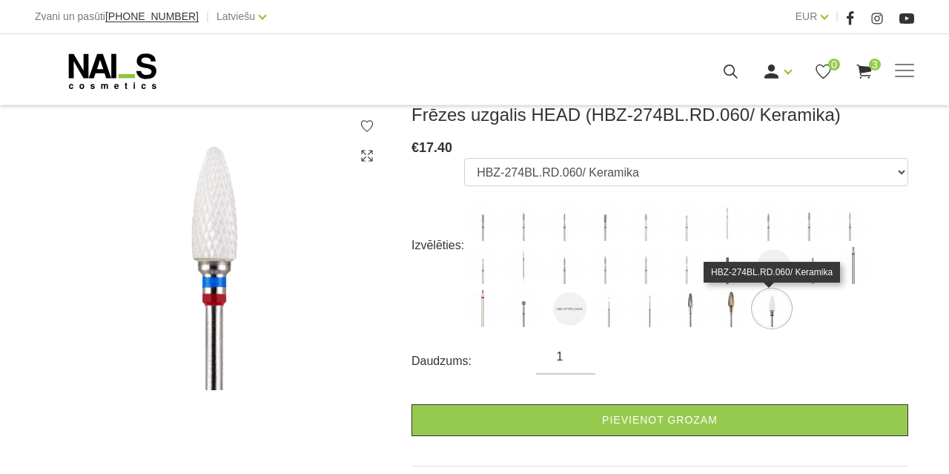
click at [724, 304] on img at bounding box center [730, 308] width 37 height 37
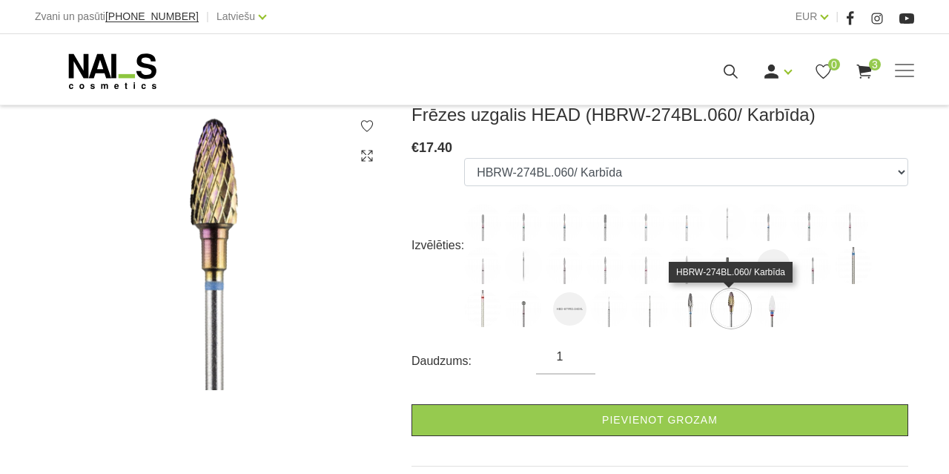
click at [680, 306] on img at bounding box center [689, 308] width 37 height 37
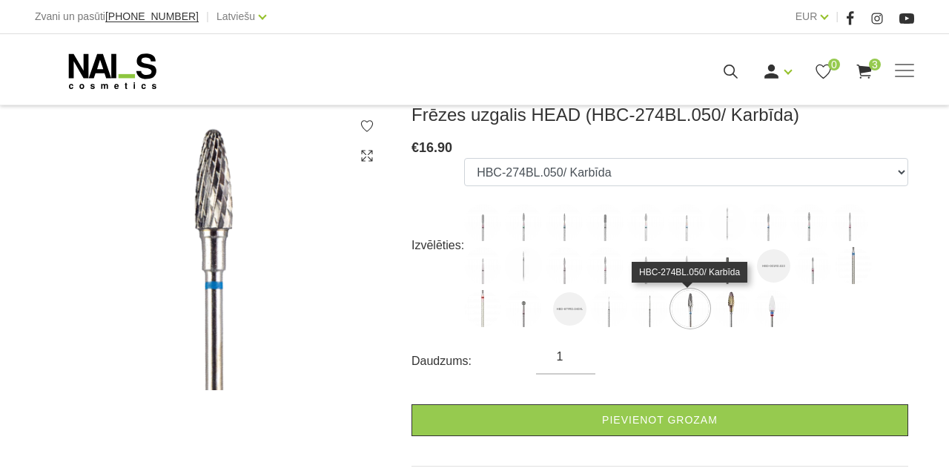
click at [652, 313] on img at bounding box center [649, 308] width 37 height 37
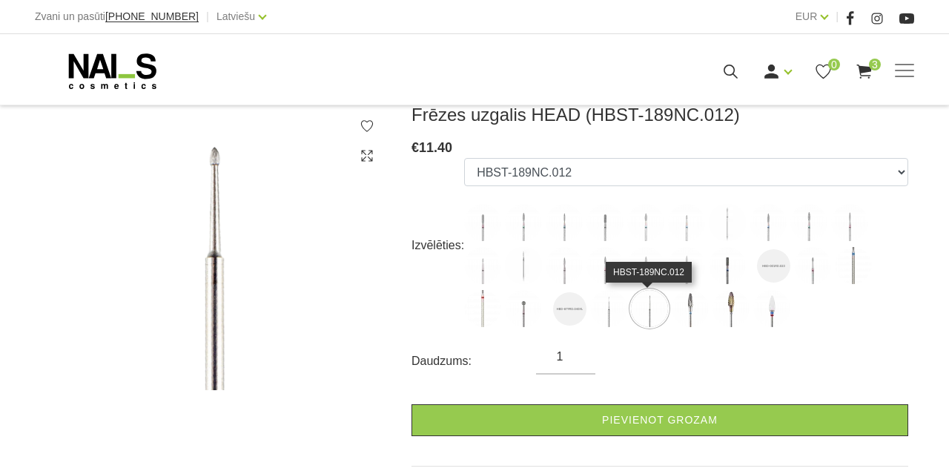
click at [809, 269] on img at bounding box center [812, 265] width 37 height 37
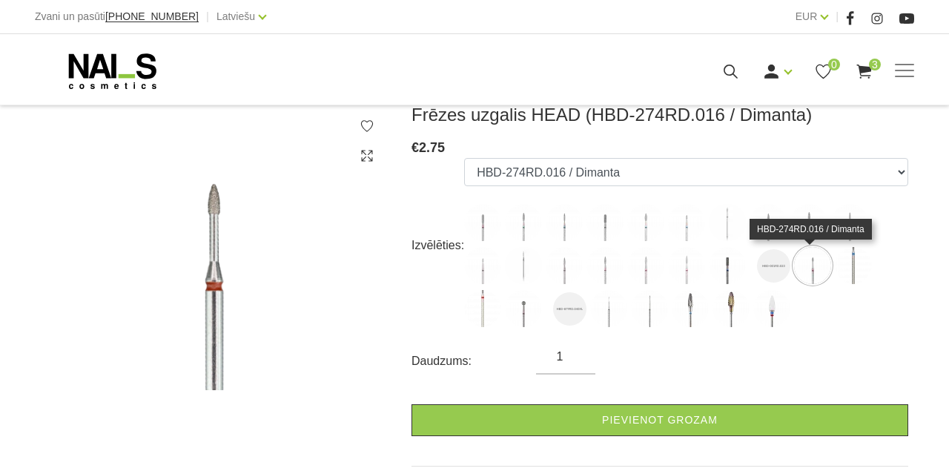
click at [730, 225] on img at bounding box center [726, 222] width 37 height 37
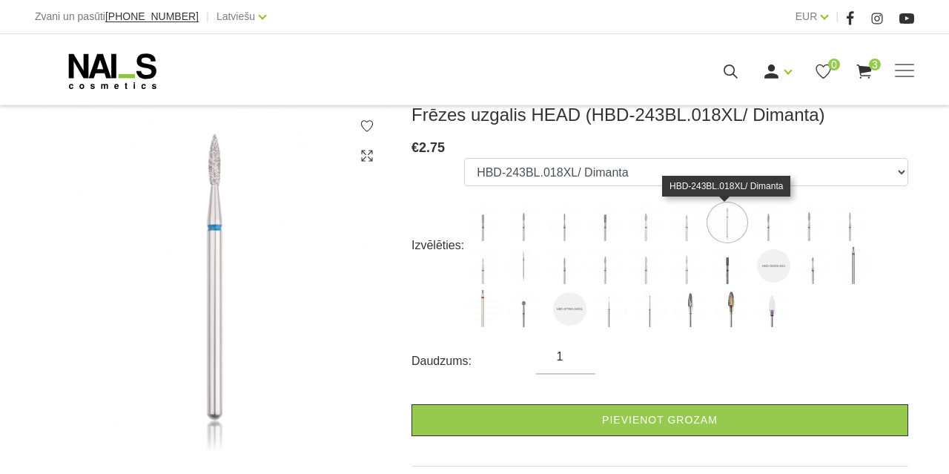
click at [669, 244] on ul "HBD-141RD.023/ Dimanta HBD-243BL.021XL/ Dimanta HBD-243BL.014X/ Dimanta HBD-141…" at bounding box center [686, 245] width 444 height 175
click at [609, 225] on img at bounding box center [604, 222] width 37 height 37
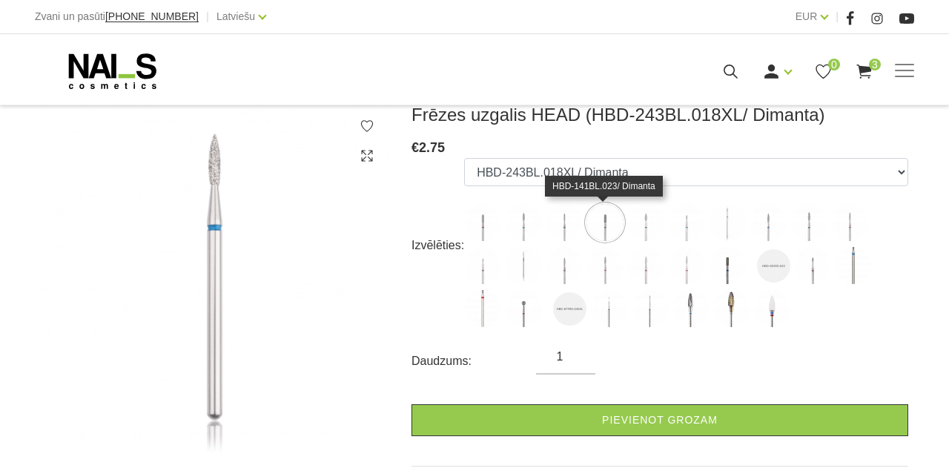
select select "5264"
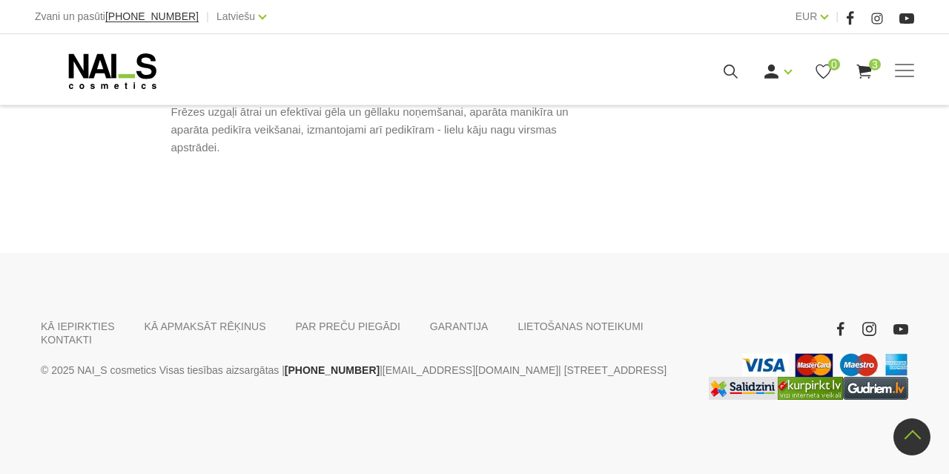
scroll to position [829, 0]
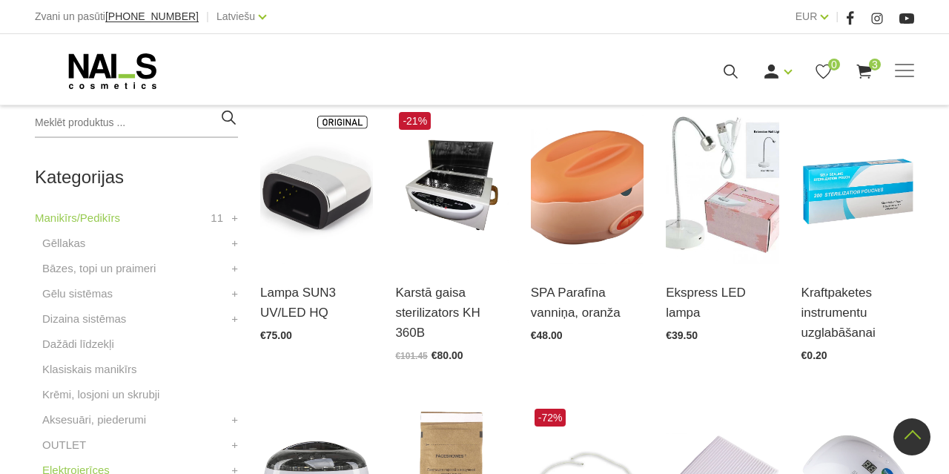
scroll to position [350, 0]
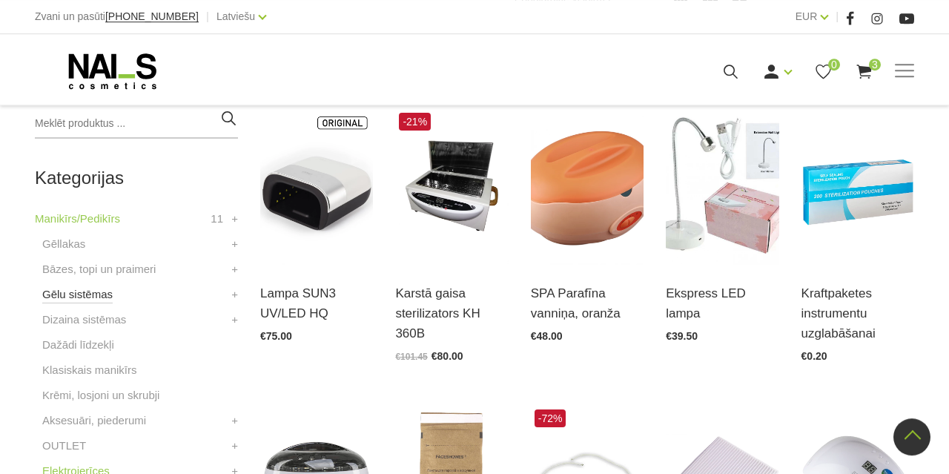
click at [61, 291] on link "Gēlu sistēmas" at bounding box center [77, 294] width 70 height 18
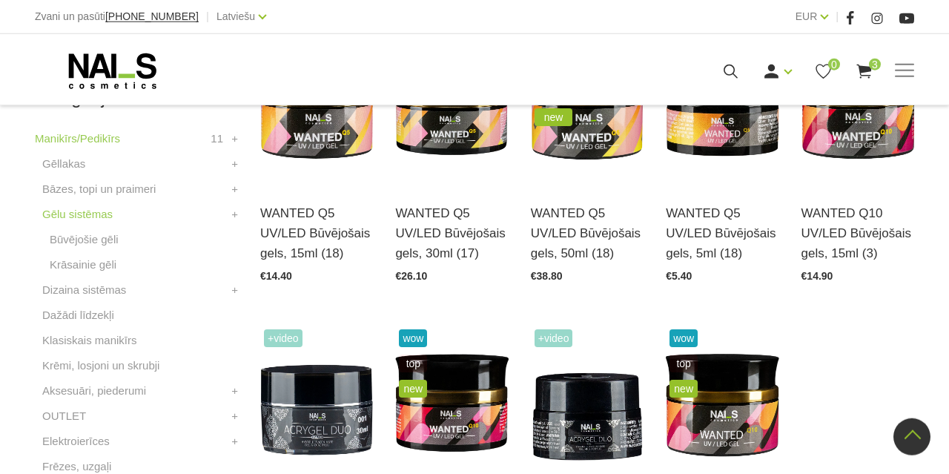
scroll to position [434, 0]
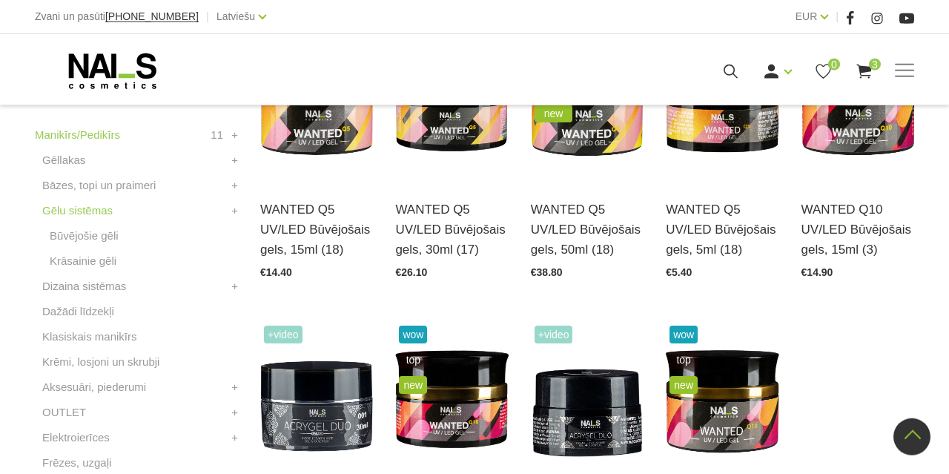
click at [56, 402] on li "Aksesuāri, piederumi Instrumenti, vīles Pušeri Knaibles Otas Pincetes Standziņa…" at bounding box center [136, 390] width 203 height 25
click at [54, 404] on link "OUTLET" at bounding box center [64, 412] width 44 height 18
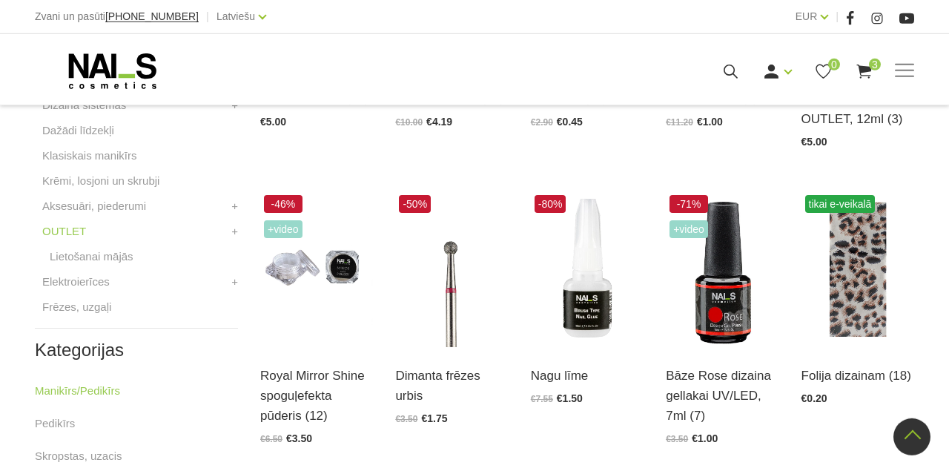
scroll to position [567, 0]
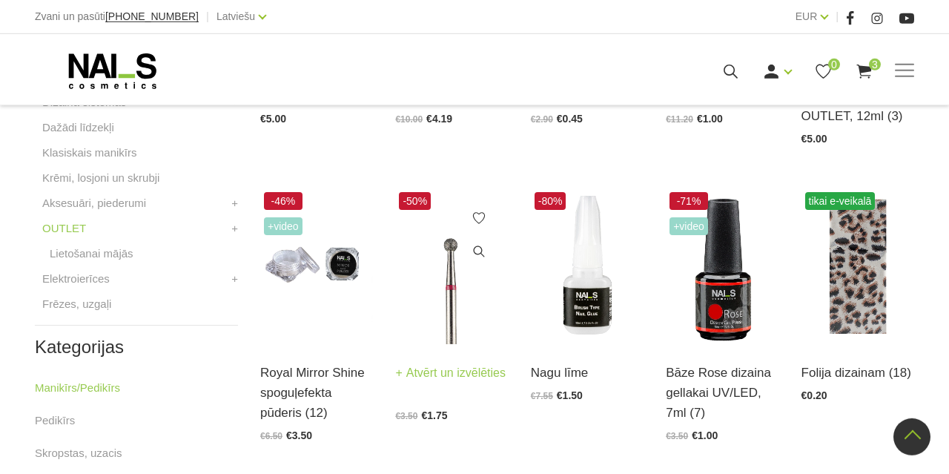
click at [430, 378] on link "Dimanta frēzes urbis" at bounding box center [451, 358] width 113 height 40
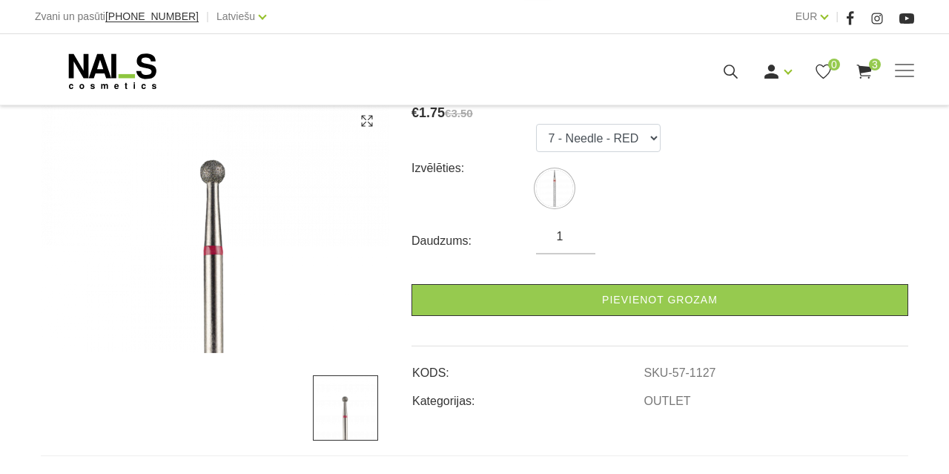
scroll to position [249, 0]
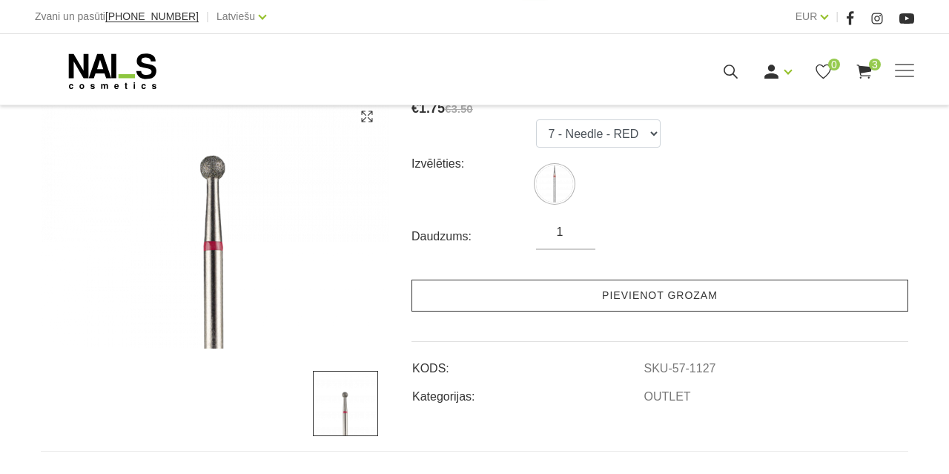
click at [714, 291] on link "Pievienot grozam" at bounding box center [659, 295] width 497 height 32
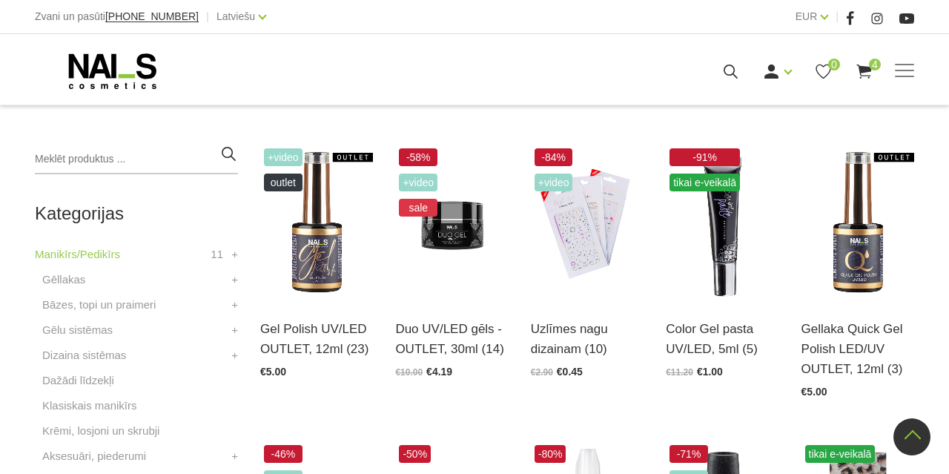
scroll to position [325, 0]
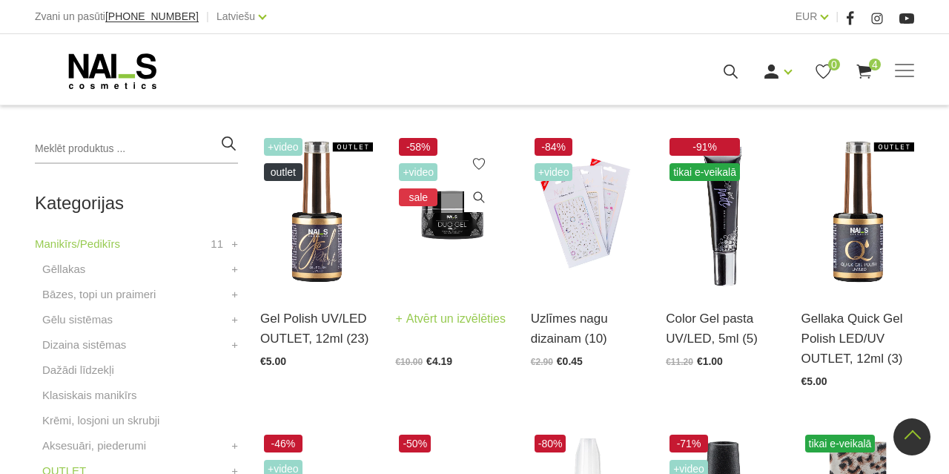
click at [445, 317] on link "Duo UV/LED gēls - OUTLET, 30ml (14)" at bounding box center [451, 304] width 113 height 40
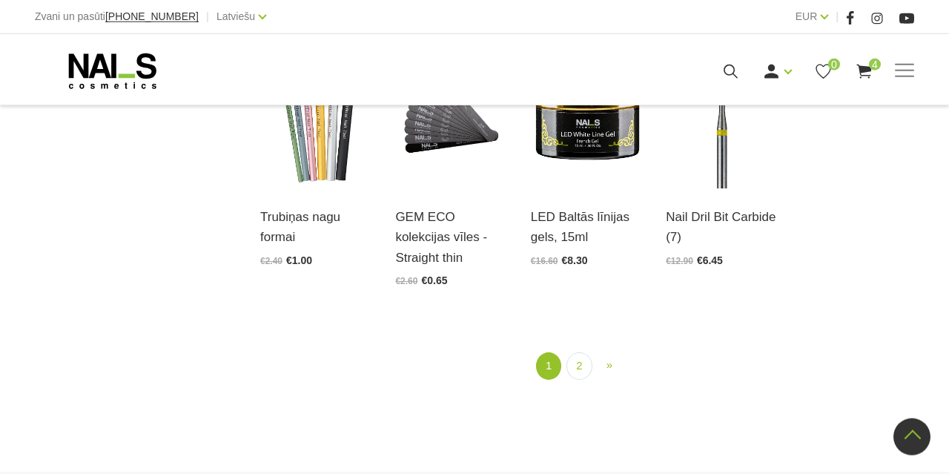
scroll to position [1621, 0]
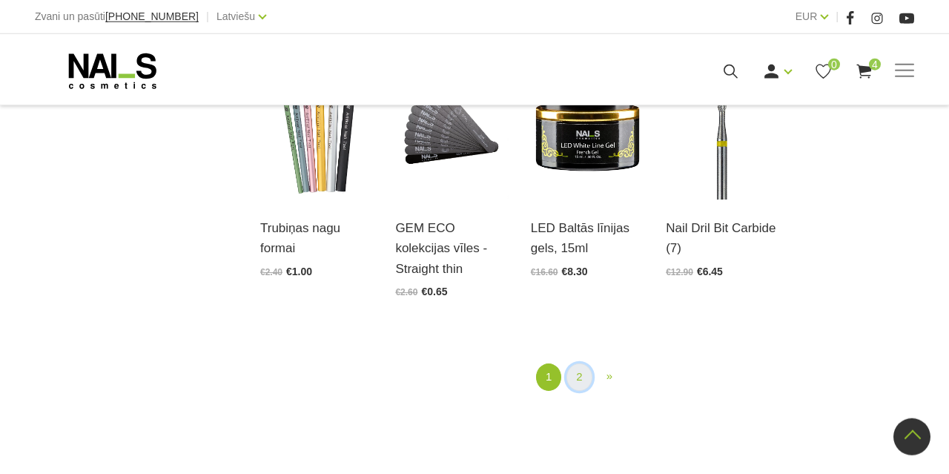
click at [573, 363] on link "2" at bounding box center [578, 376] width 25 height 27
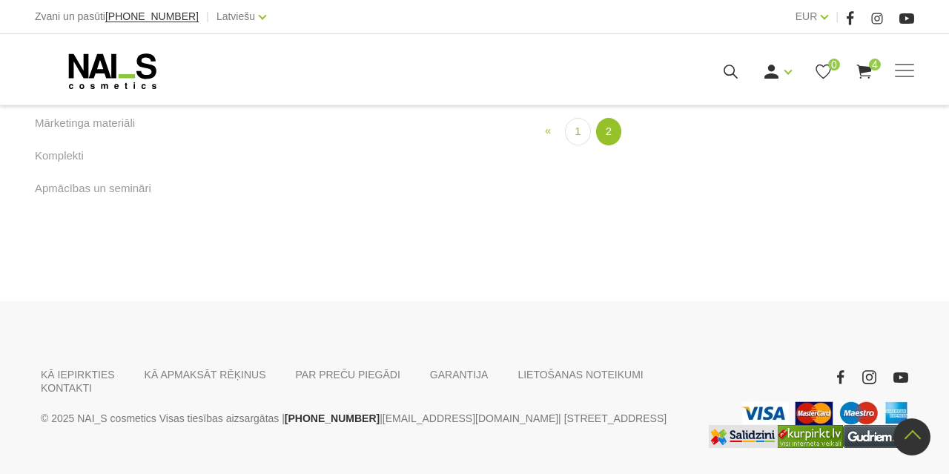
scroll to position [963, 0]
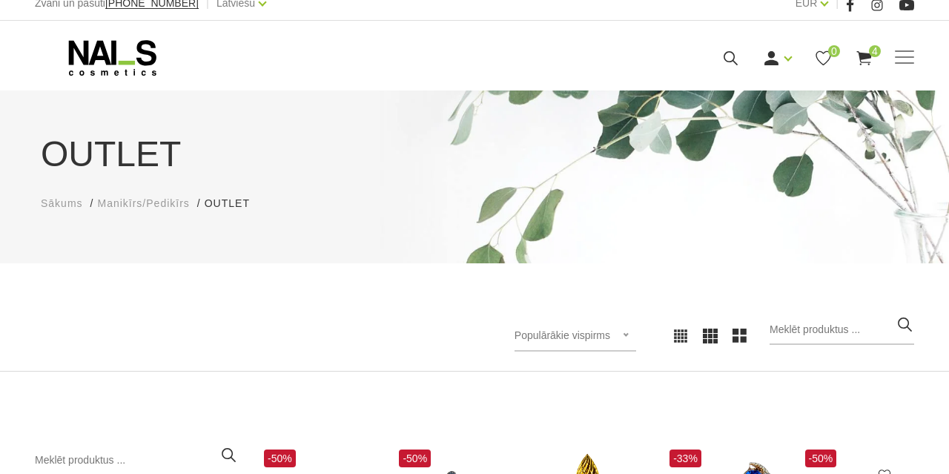
scroll to position [0, 0]
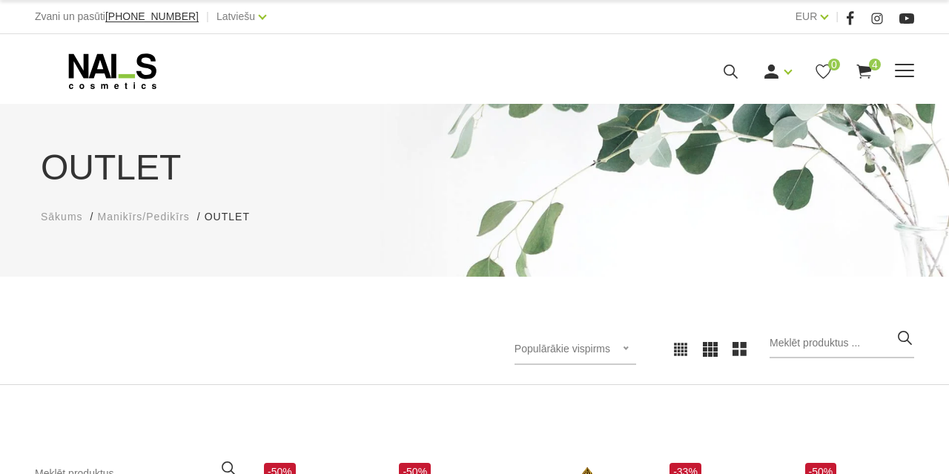
click at [869, 81] on icon at bounding box center [863, 71] width 19 height 19
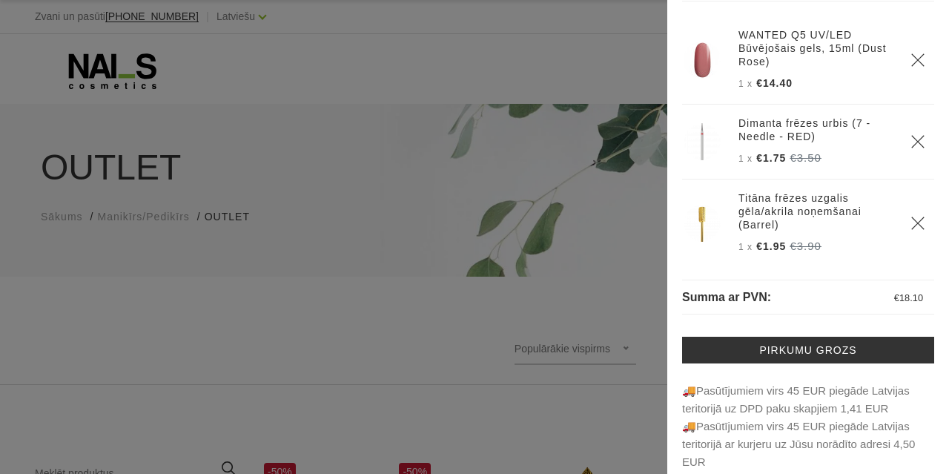
scroll to position [130, 0]
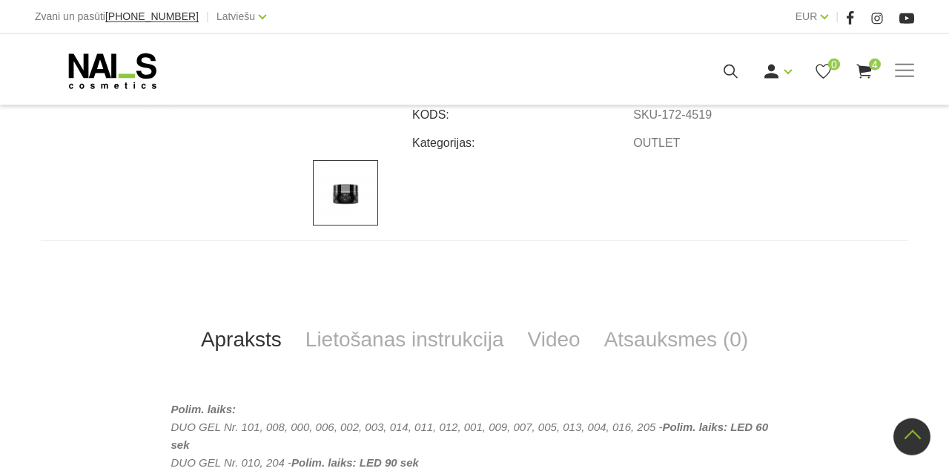
scroll to position [454, 0]
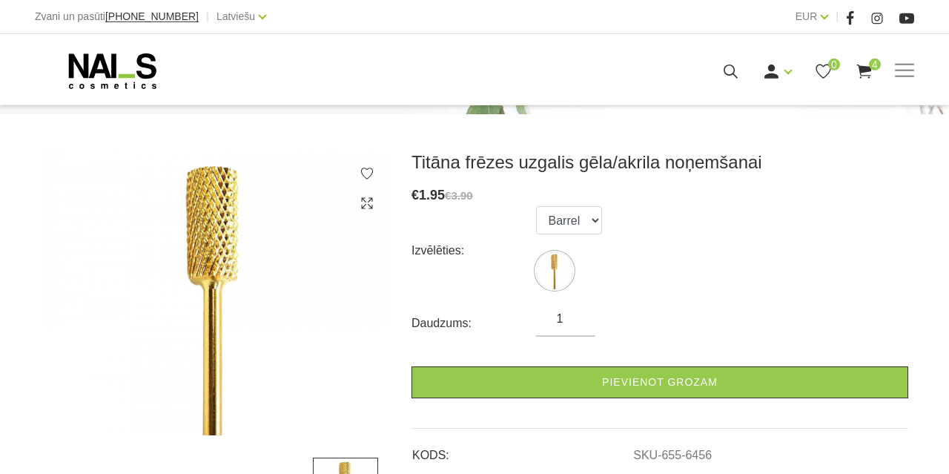
scroll to position [166, 0]
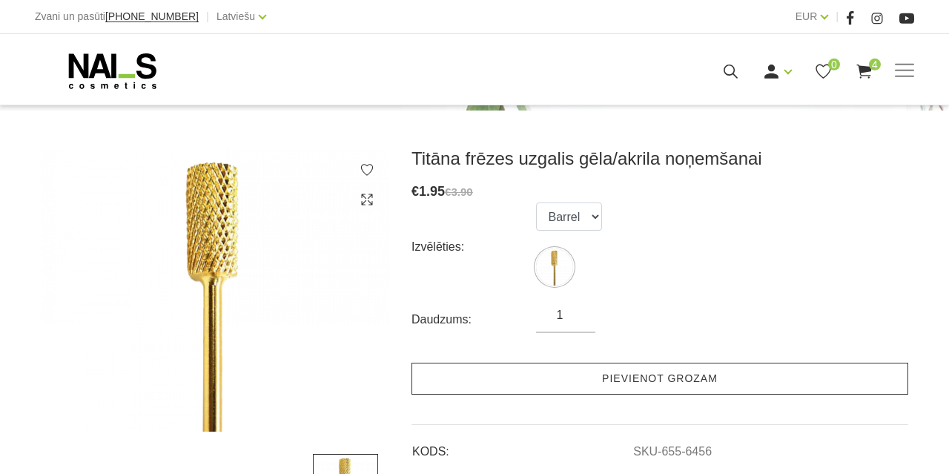
click at [811, 368] on link "Pievienot grozam" at bounding box center [659, 378] width 497 height 32
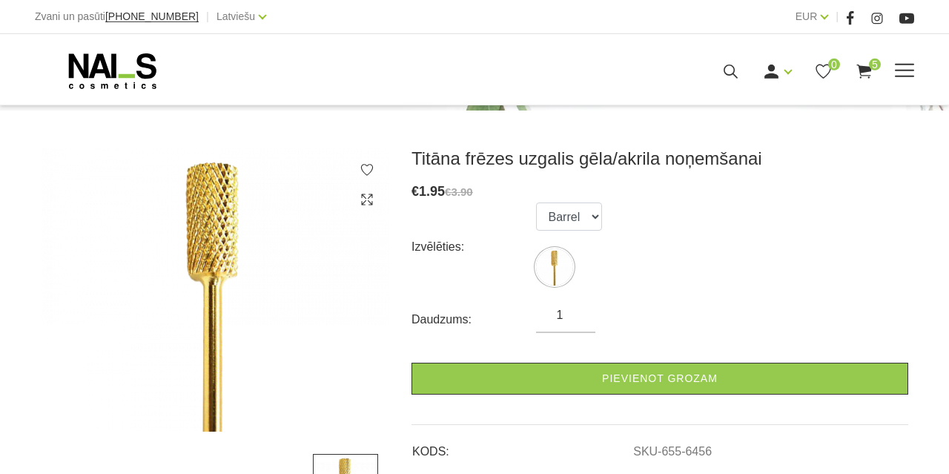
click at [865, 76] on icon at bounding box center [863, 71] width 19 height 19
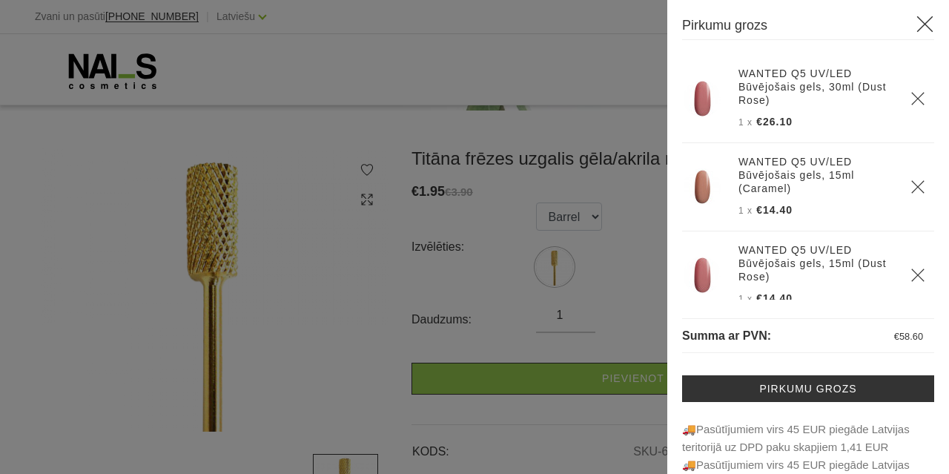
click at [918, 90] on th at bounding box center [917, 99] width 33 height 88
click at [918, 93] on icon "Delete" at bounding box center [917, 98] width 15 height 15
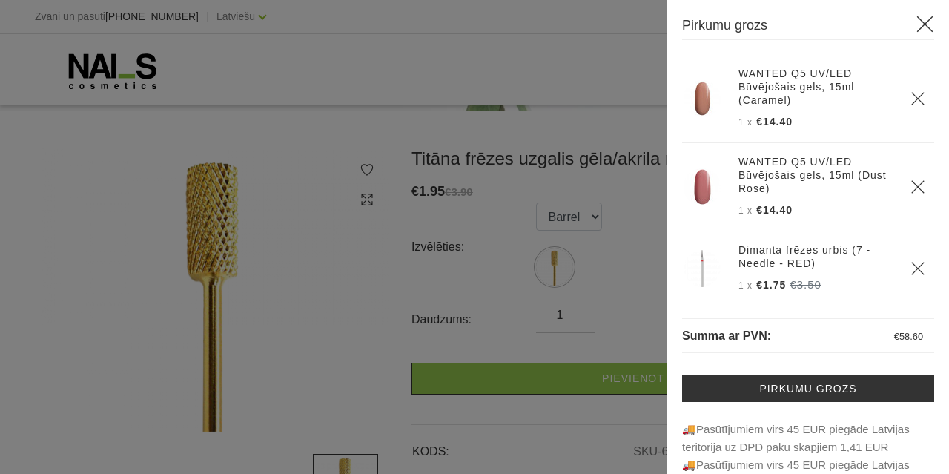
click at [918, 93] on icon "Delete" at bounding box center [917, 98] width 15 height 15
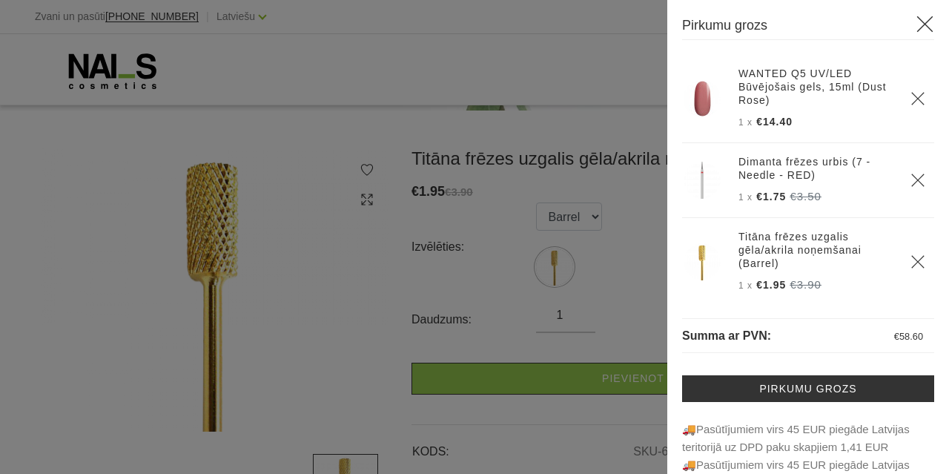
click at [927, 26] on icon at bounding box center [924, 24] width 19 height 19
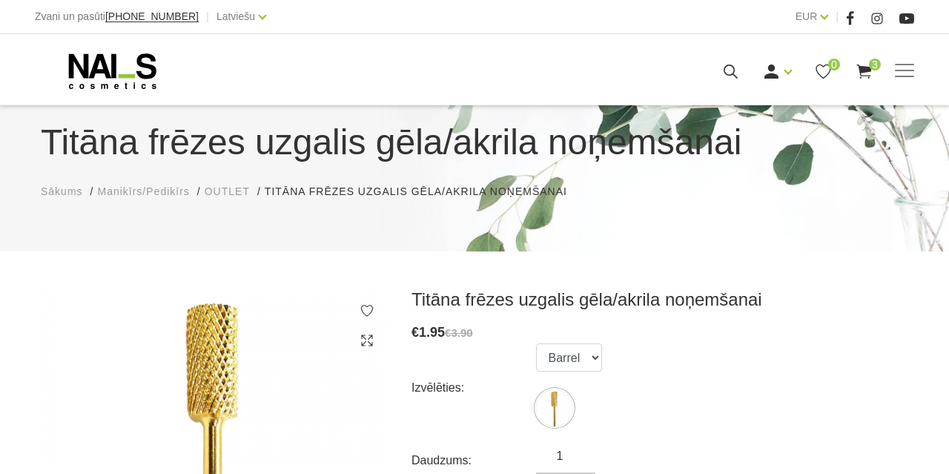
scroll to position [0, 0]
